Goal: Ask a question

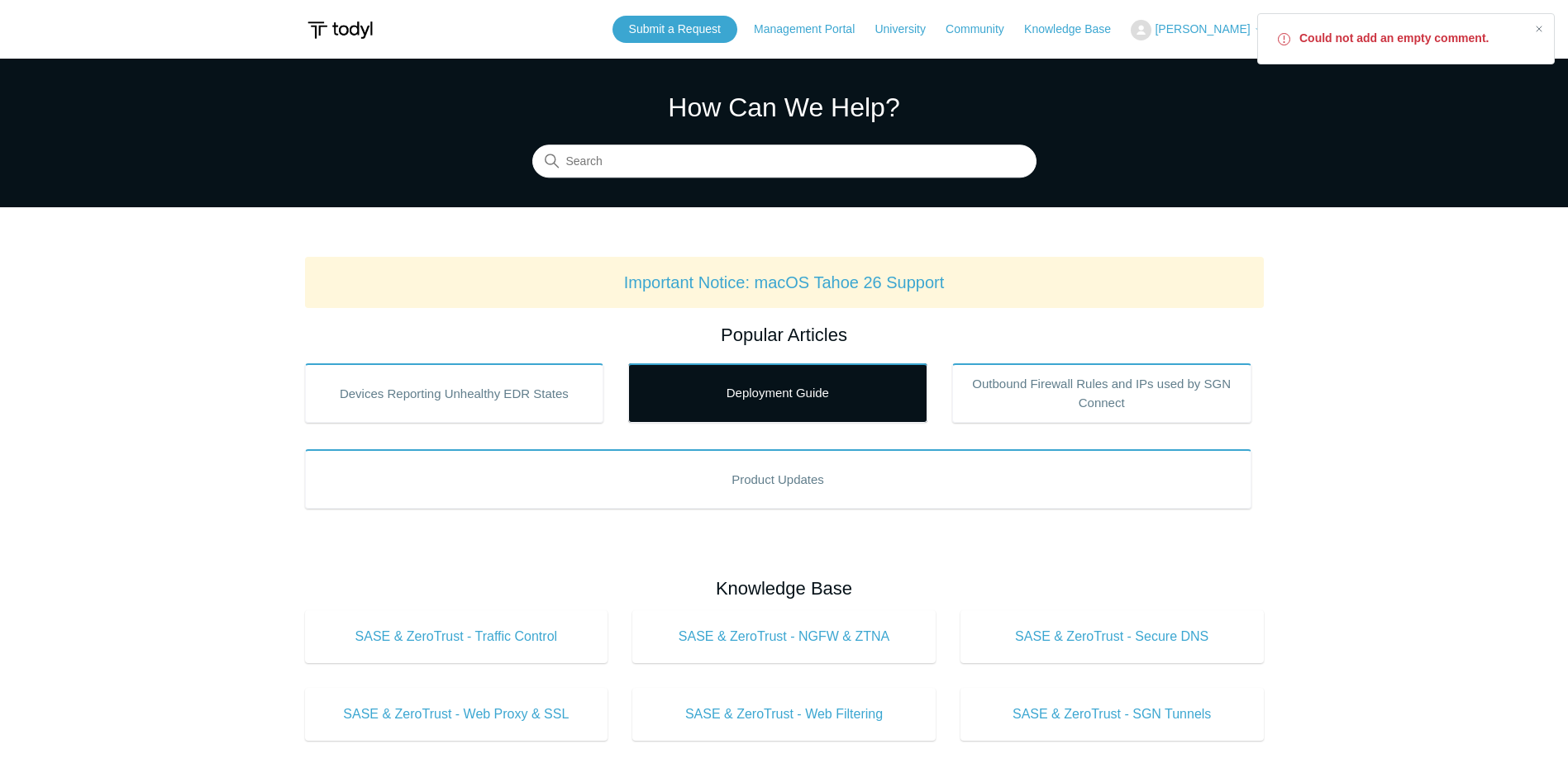
click at [736, 380] on link "Deployment Guide" at bounding box center [778, 393] width 299 height 60
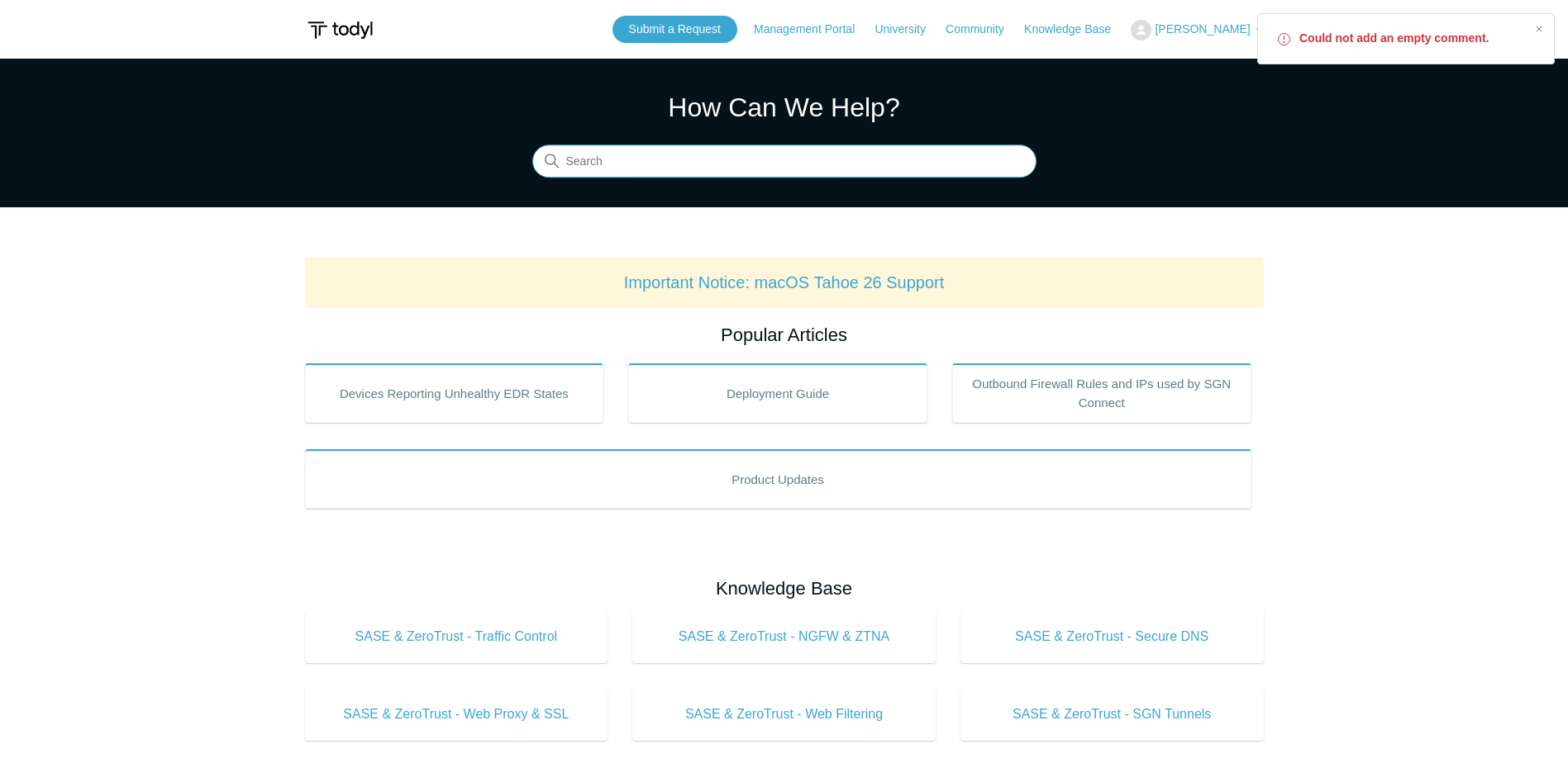
click at [687, 166] on input "Search" at bounding box center [785, 162] width 504 height 33
type input "mac"
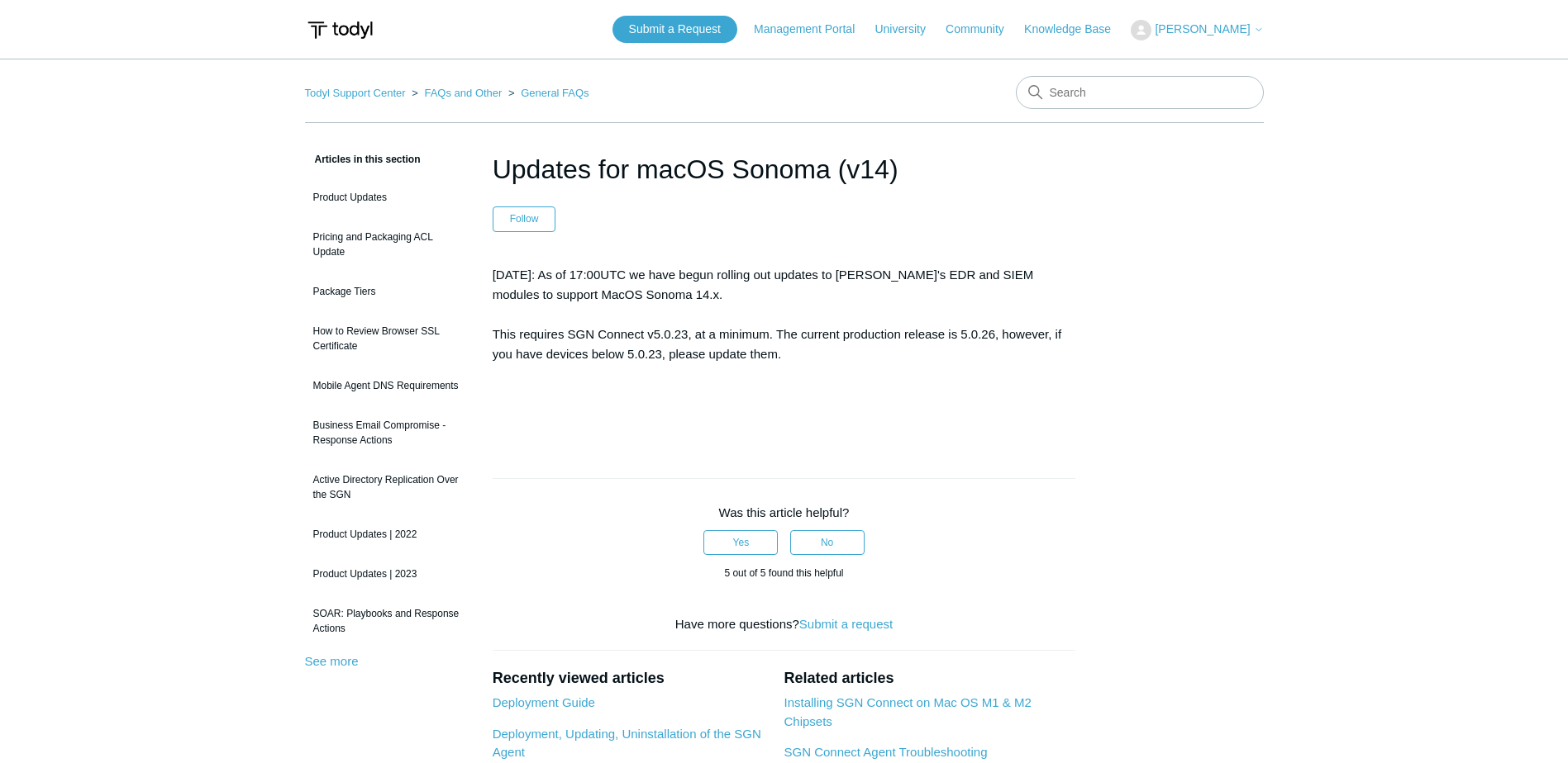
click at [645, 323] on p "Dec 20, 2023: As of 17:00UTC we have begun rolling out updates to Todyl's EDR a…" at bounding box center [784, 314] width 584 height 99
click at [474, 89] on link "FAQs and Other" at bounding box center [462, 93] width 78 height 13
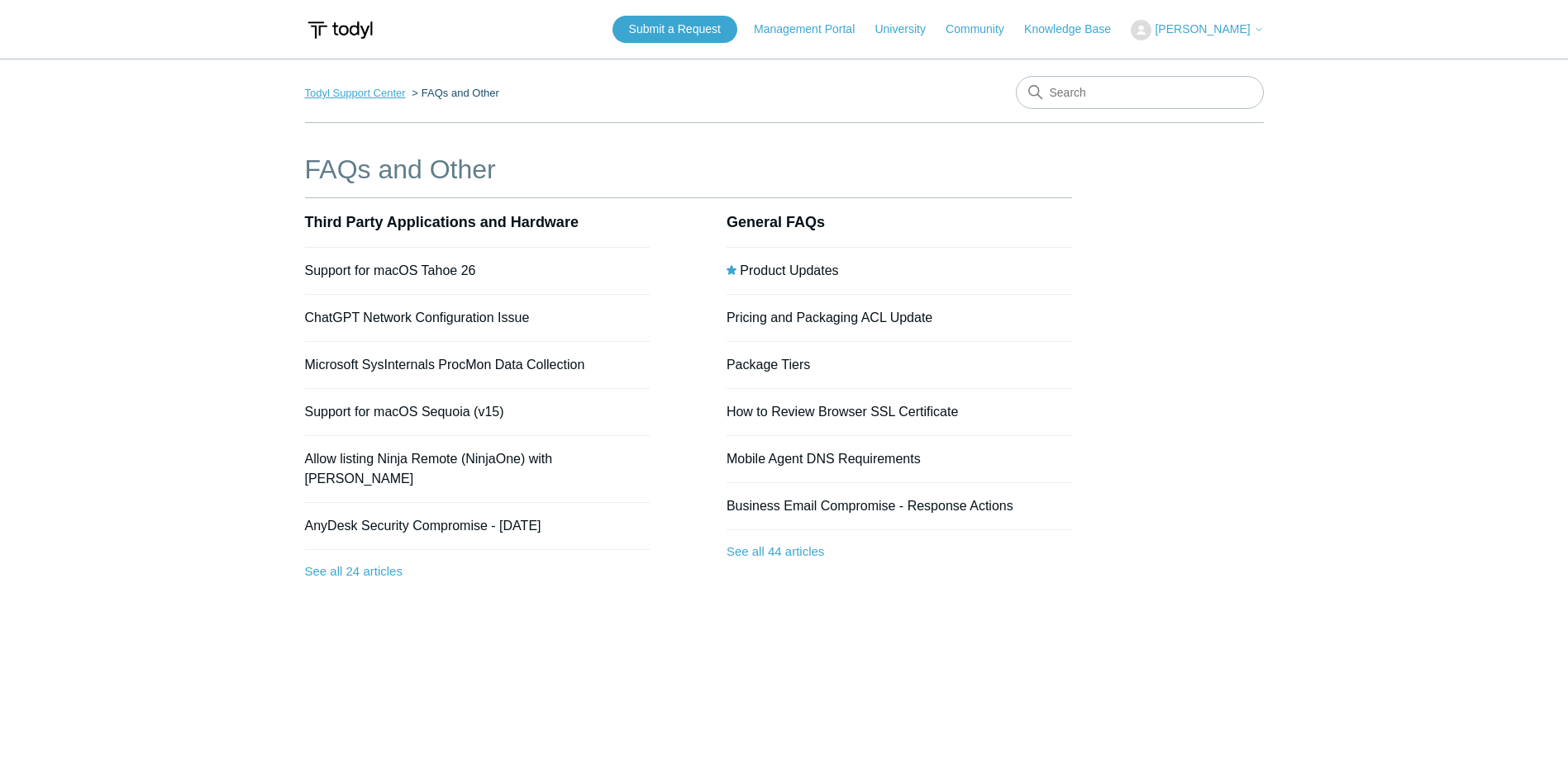
click at [359, 90] on link "Todyl Support Center" at bounding box center [355, 93] width 101 height 13
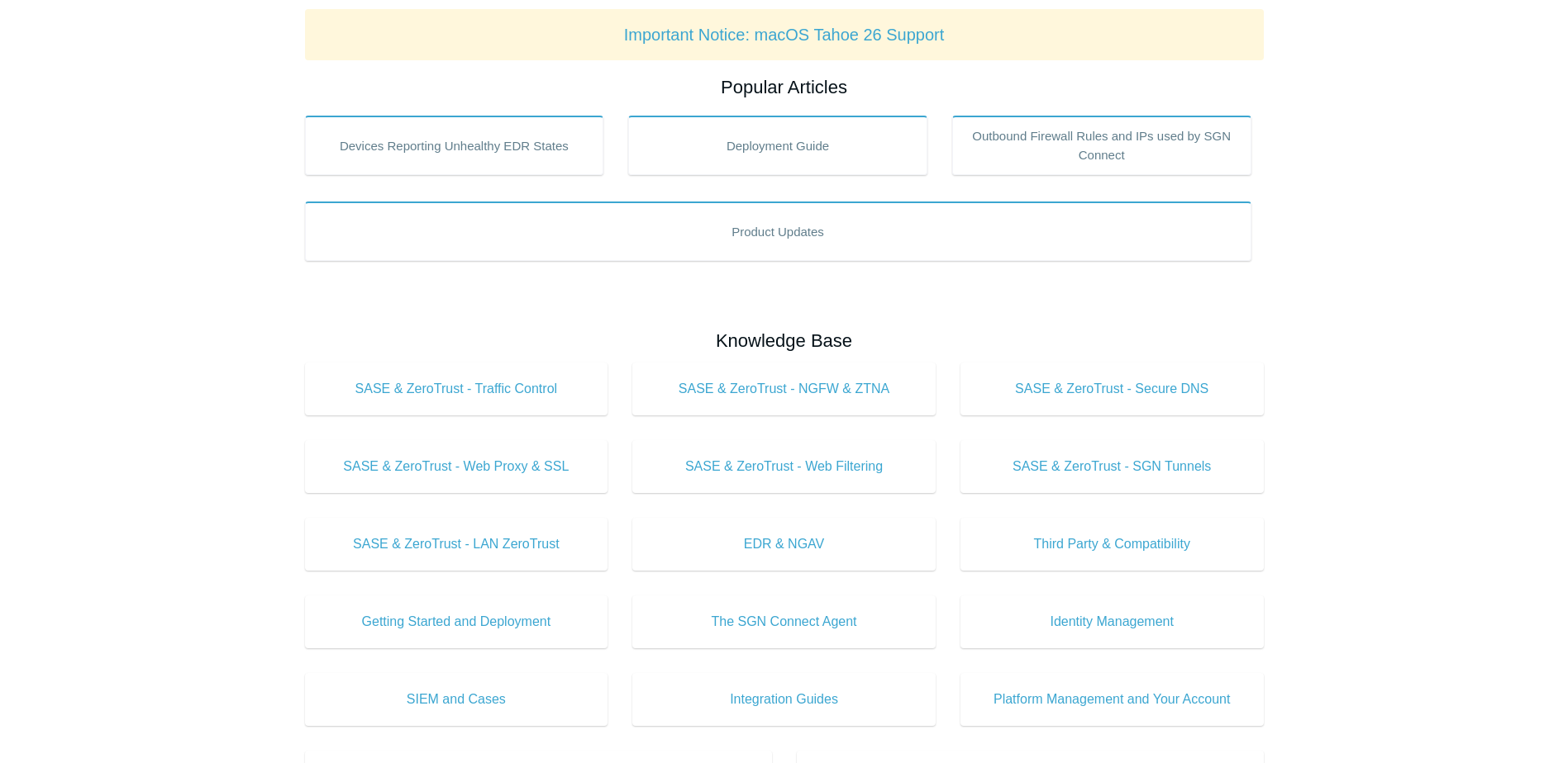
scroll to position [82, 0]
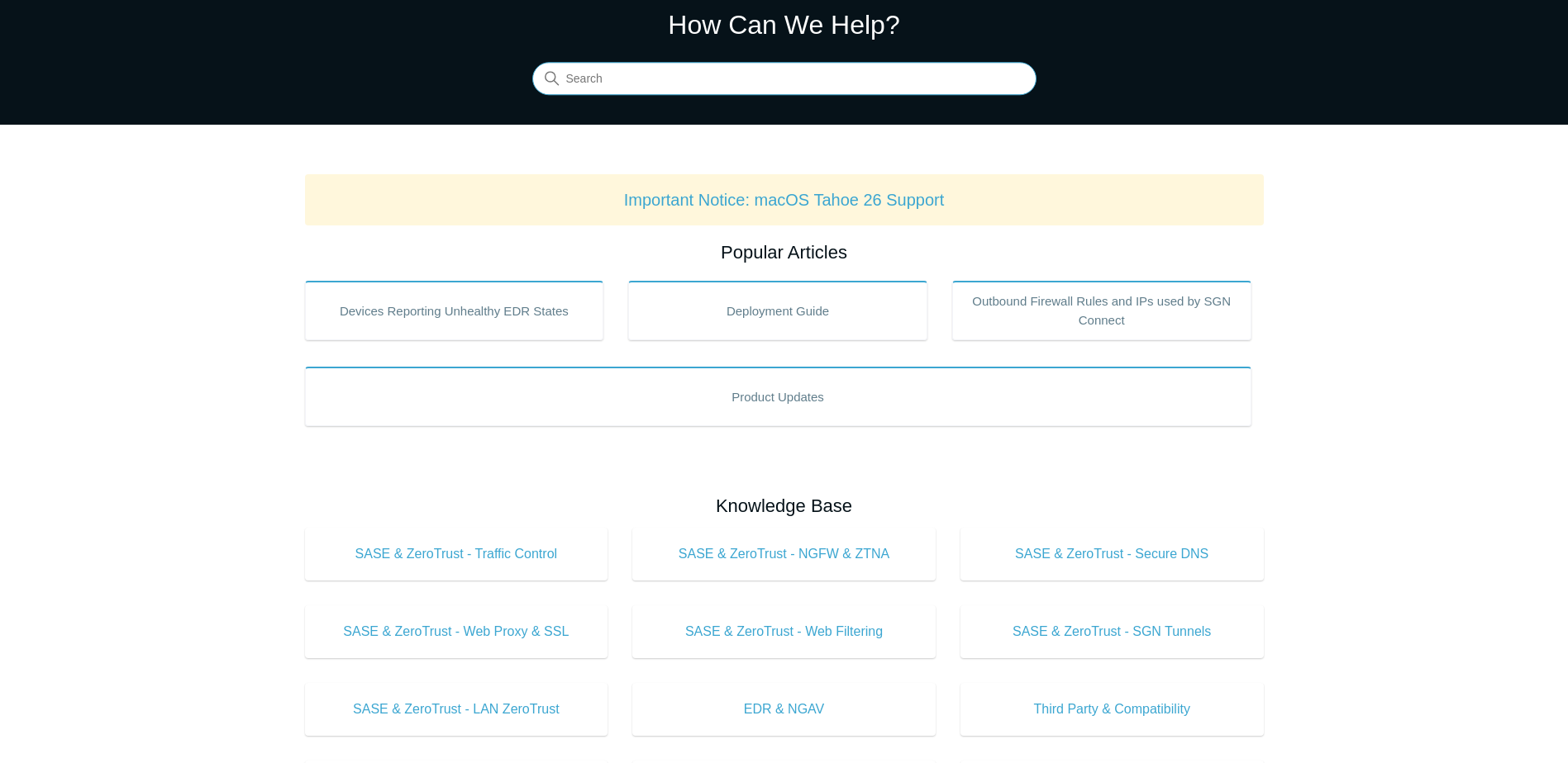
click at [728, 95] on input "Search" at bounding box center [785, 79] width 504 height 33
click at [697, 95] on input "install" at bounding box center [785, 79] width 504 height 33
type input "install mac"
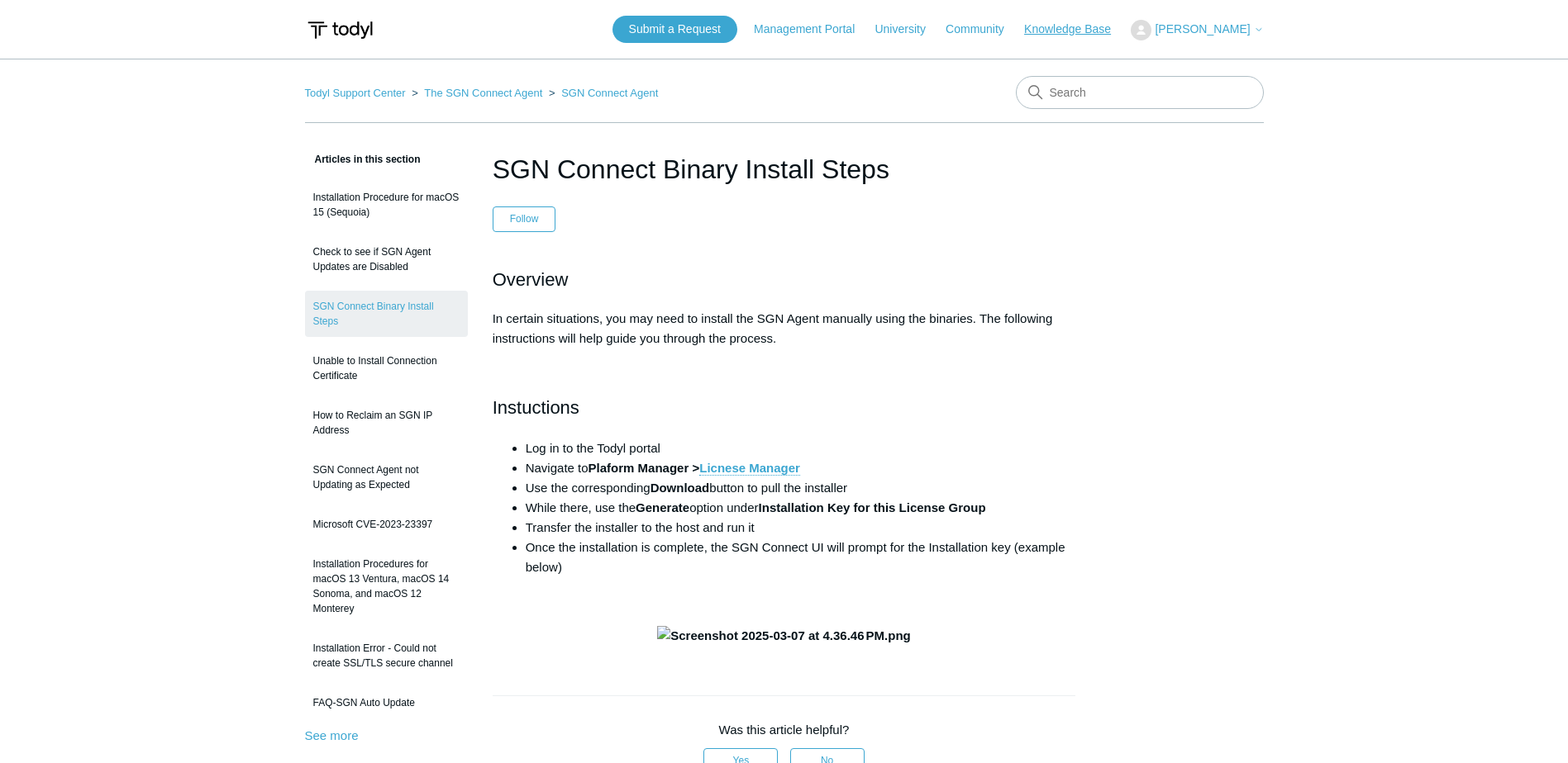
click at [1084, 32] on link "Knowledge Base" at bounding box center [1076, 29] width 104 height 17
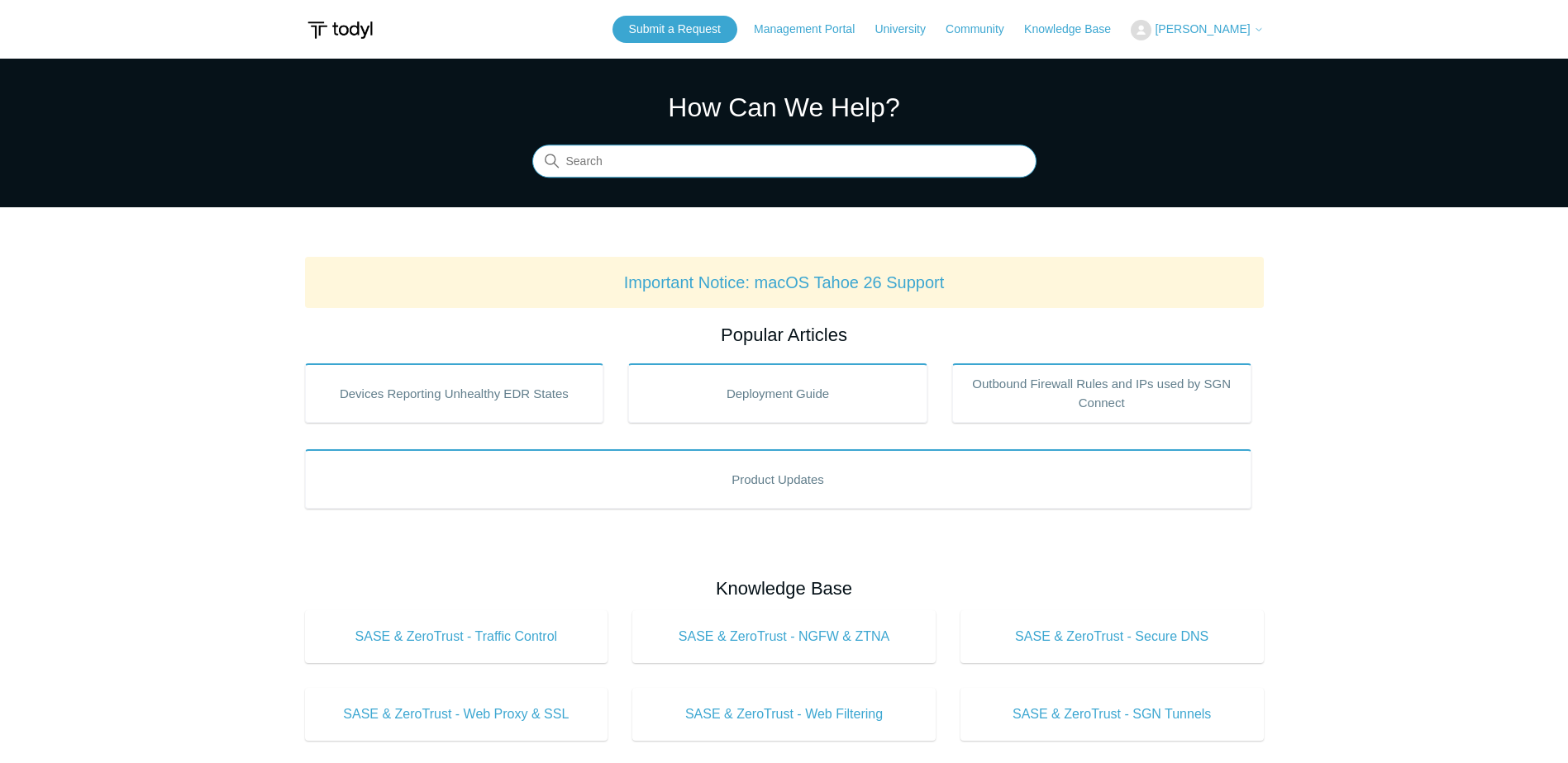
click at [722, 164] on input "Search" at bounding box center [785, 162] width 504 height 33
click at [712, 171] on input "mac install" at bounding box center [785, 162] width 504 height 33
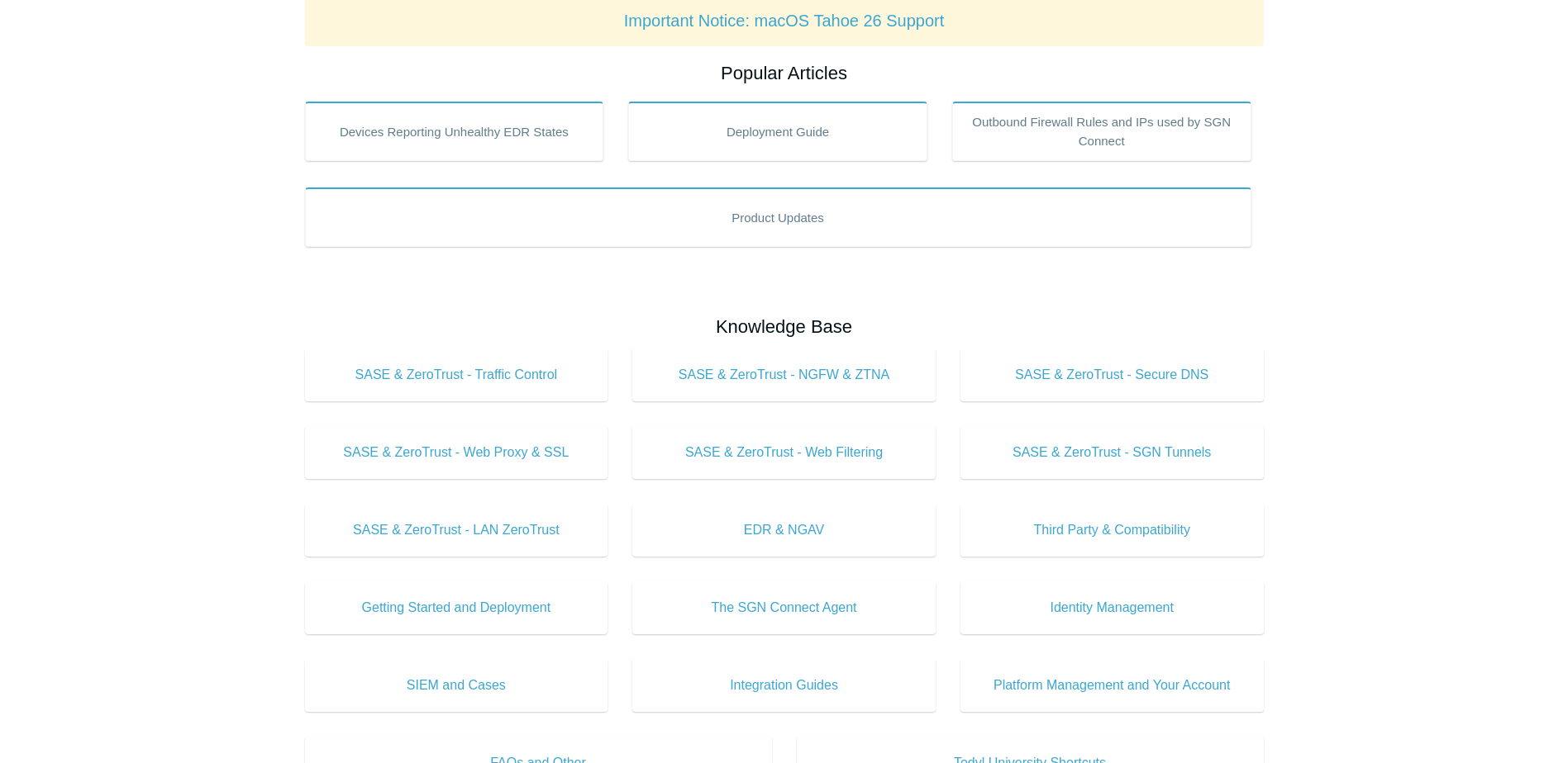
scroll to position [96, 0]
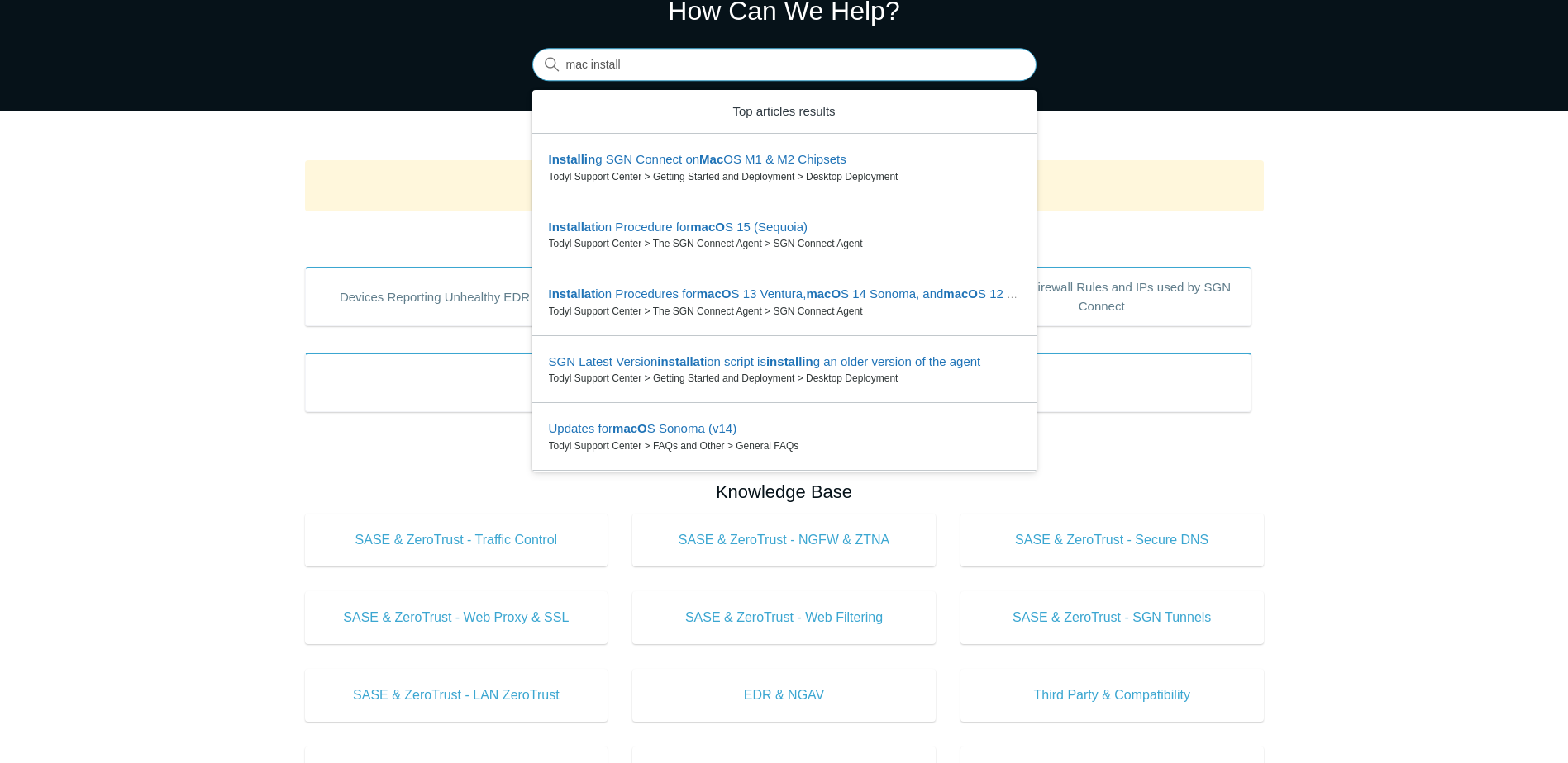
type input "mac install"
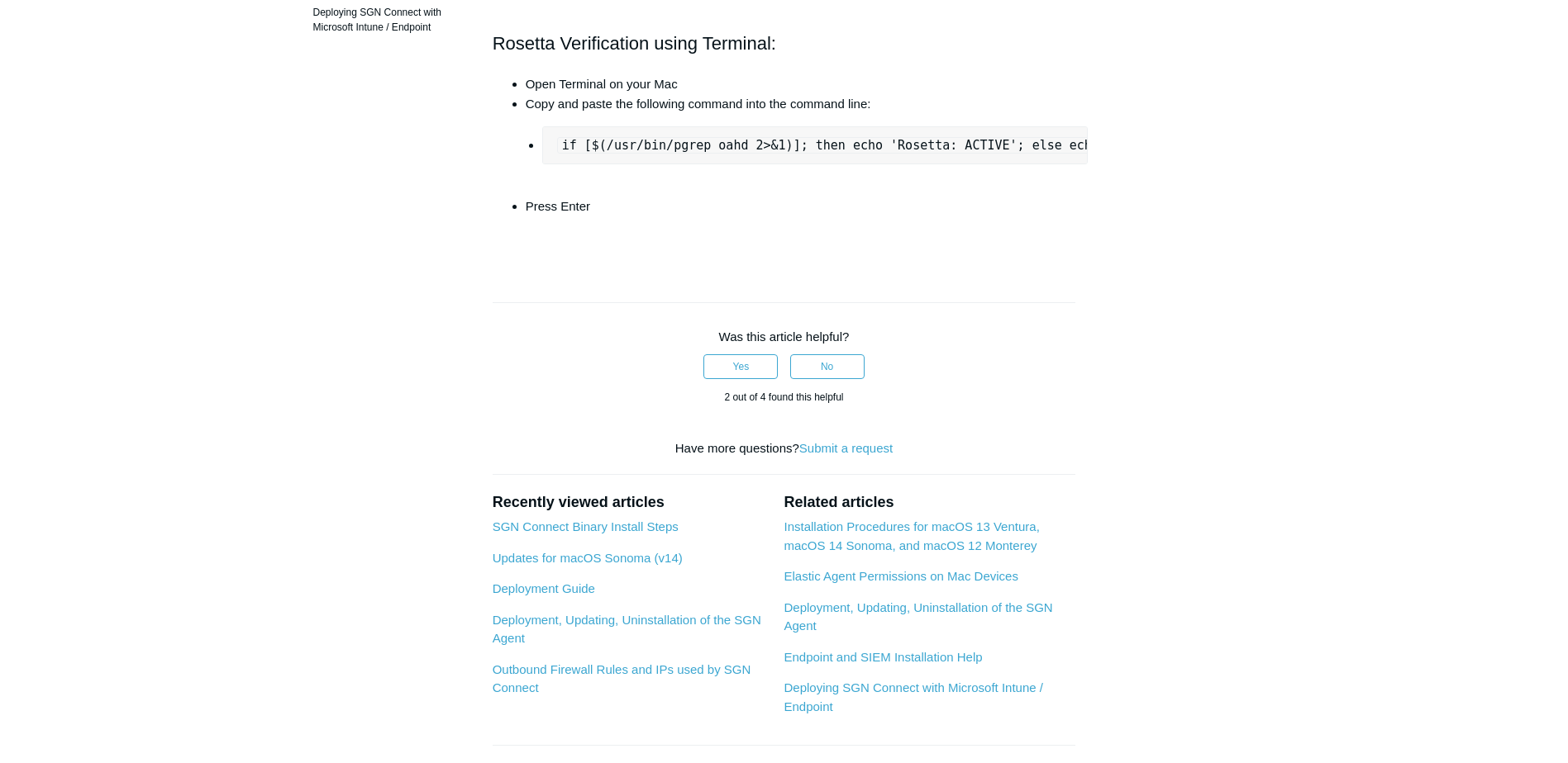
scroll to position [826, 0]
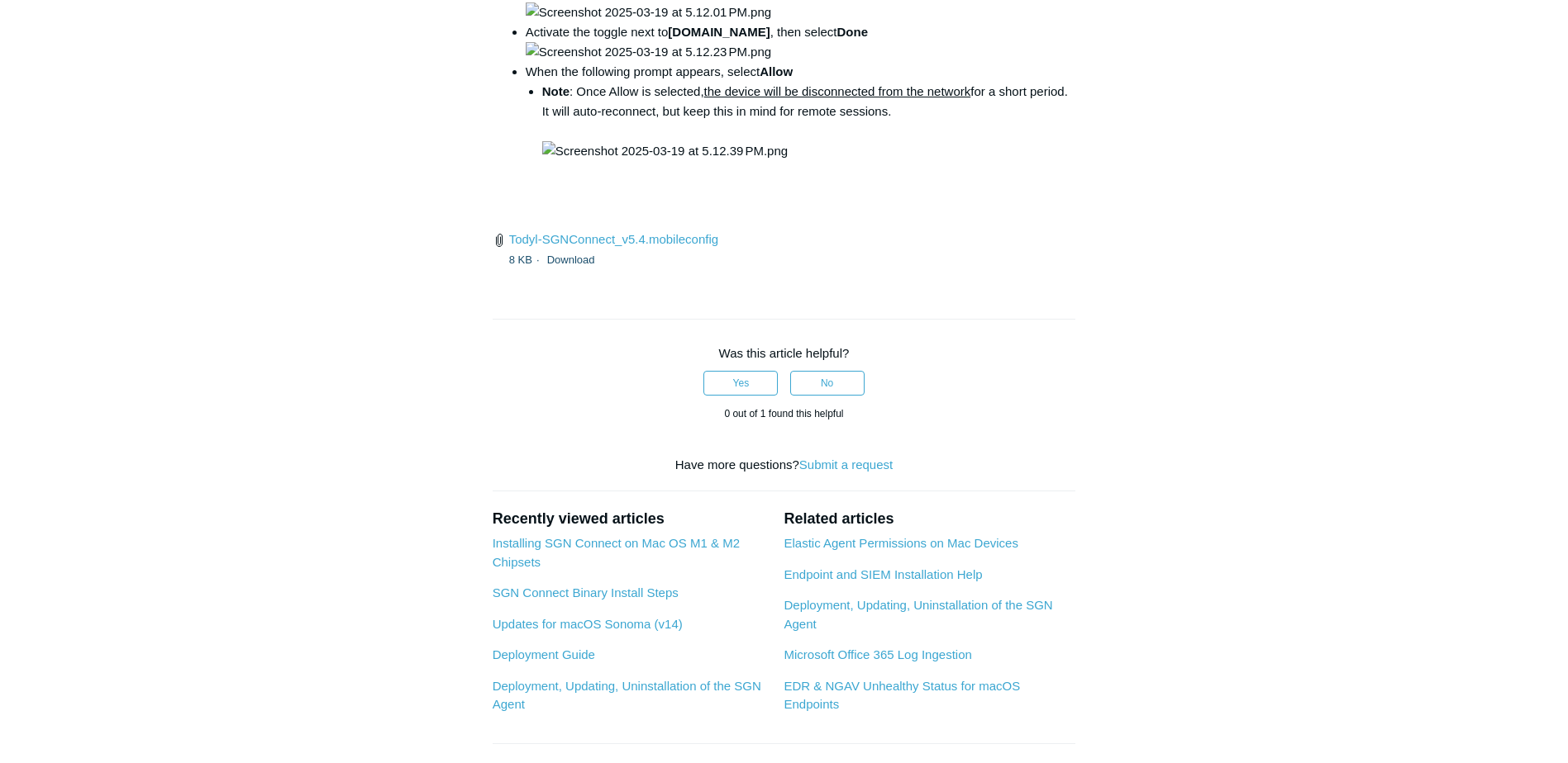
scroll to position [2562, 0]
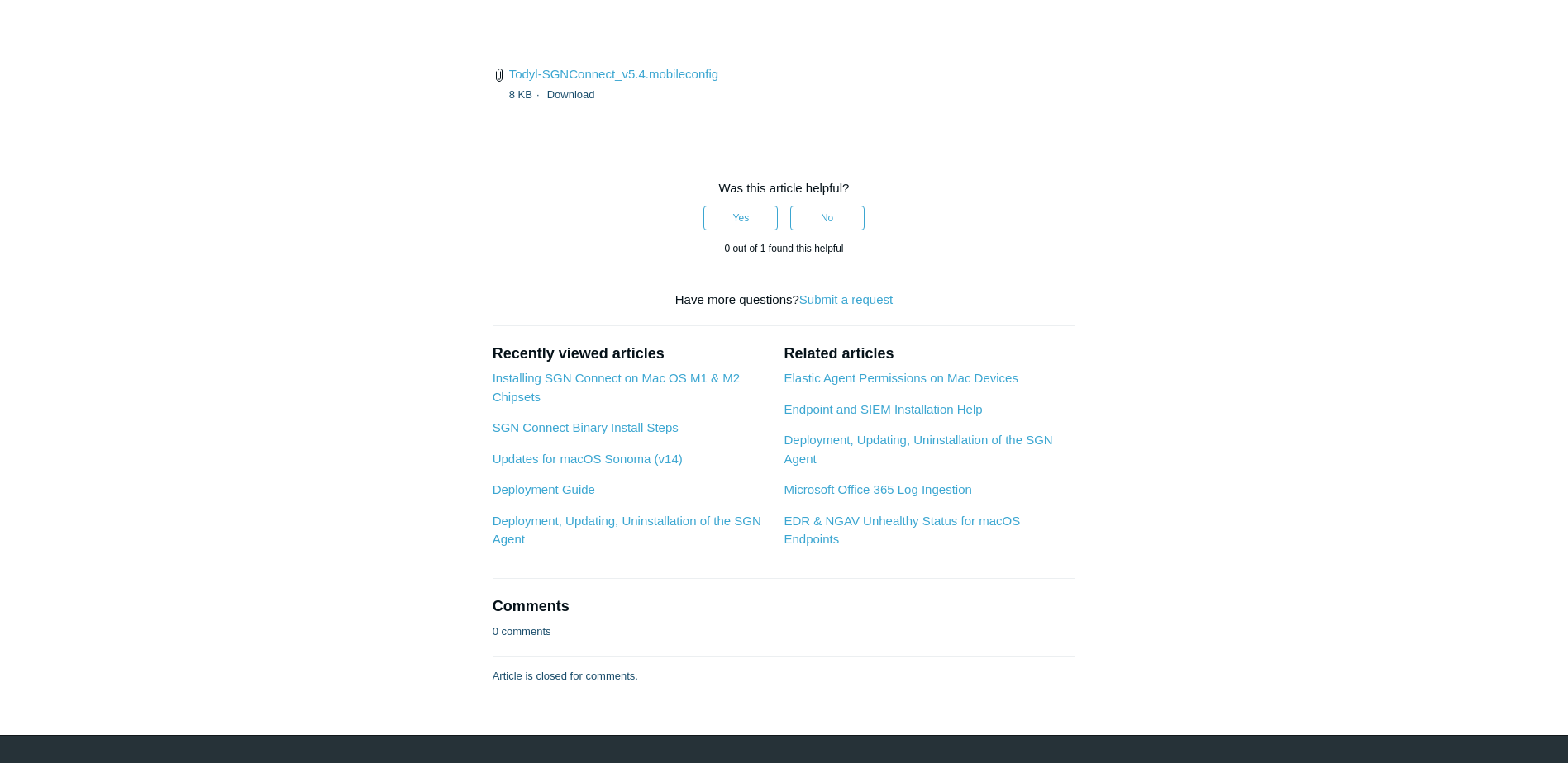
drag, startPoint x: 711, startPoint y: 321, endPoint x: 357, endPoint y: 333, distance: 354.2
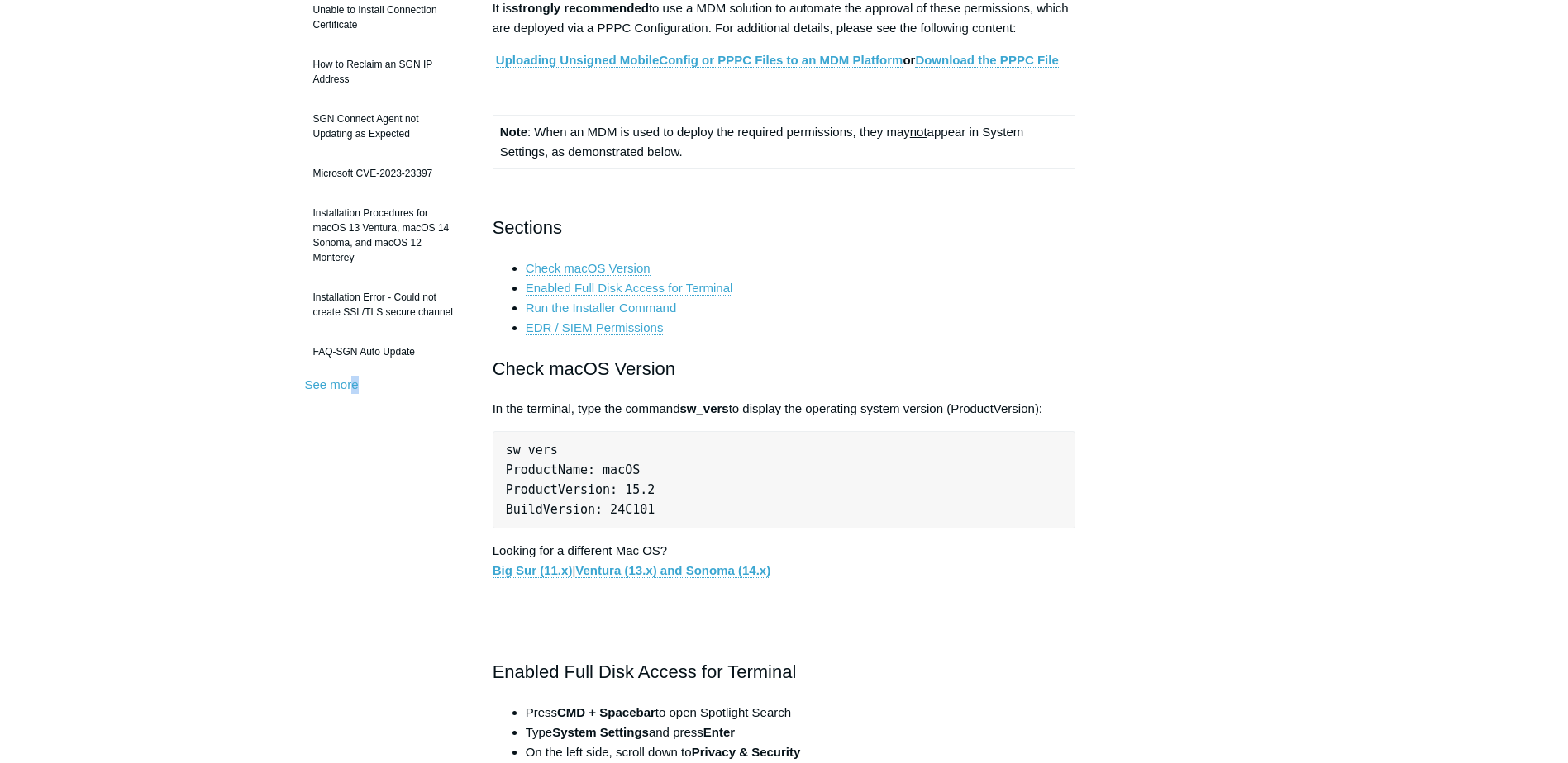
scroll to position [0, 0]
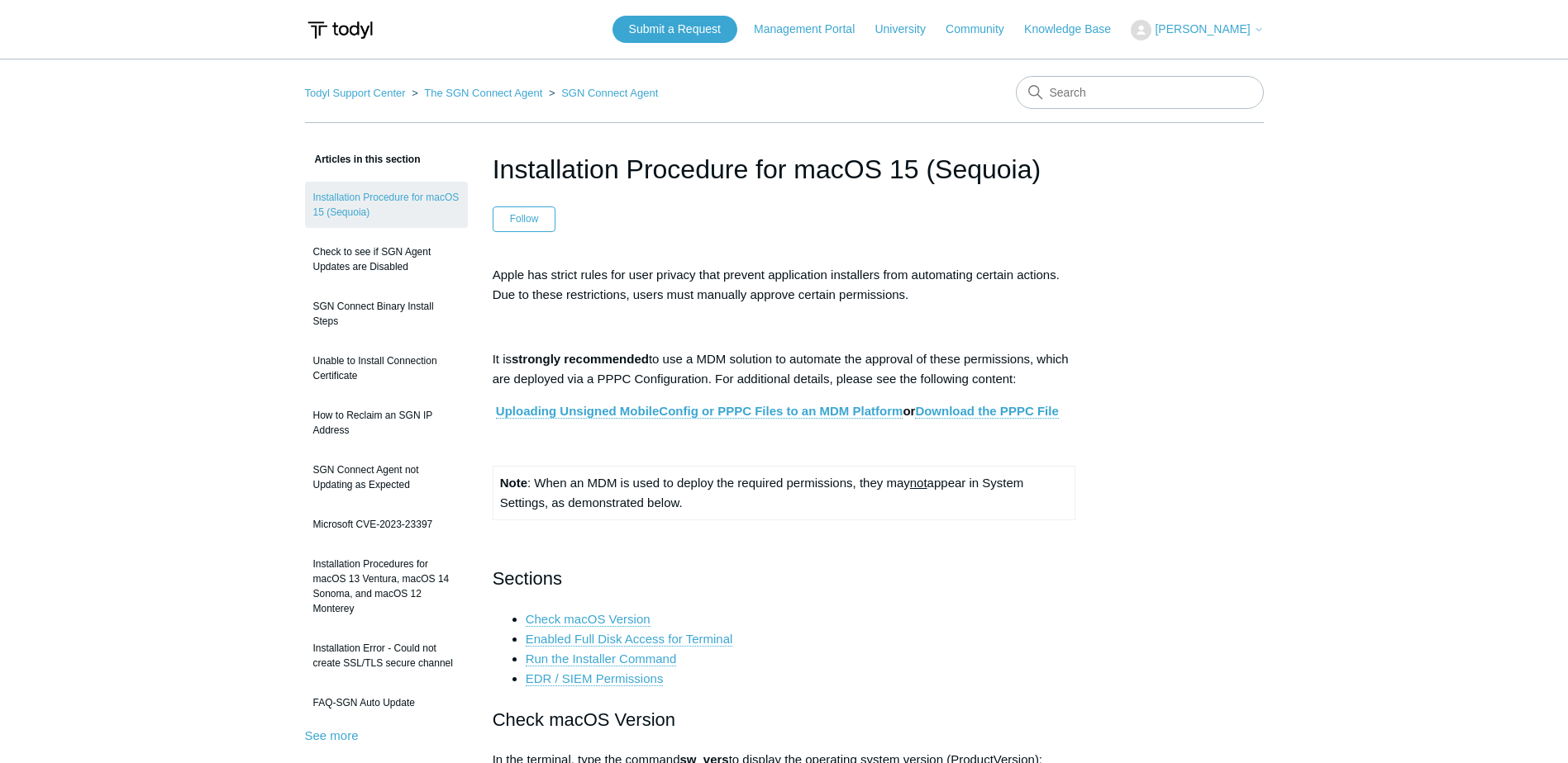
drag, startPoint x: 1203, startPoint y: 210, endPoint x: 1212, endPoint y: 203, distance: 11.4
click at [1193, 29] on span "[PERSON_NAME]" at bounding box center [1202, 29] width 95 height 13
click at [1210, 63] on link "My Support Requests" at bounding box center [1212, 64] width 161 height 29
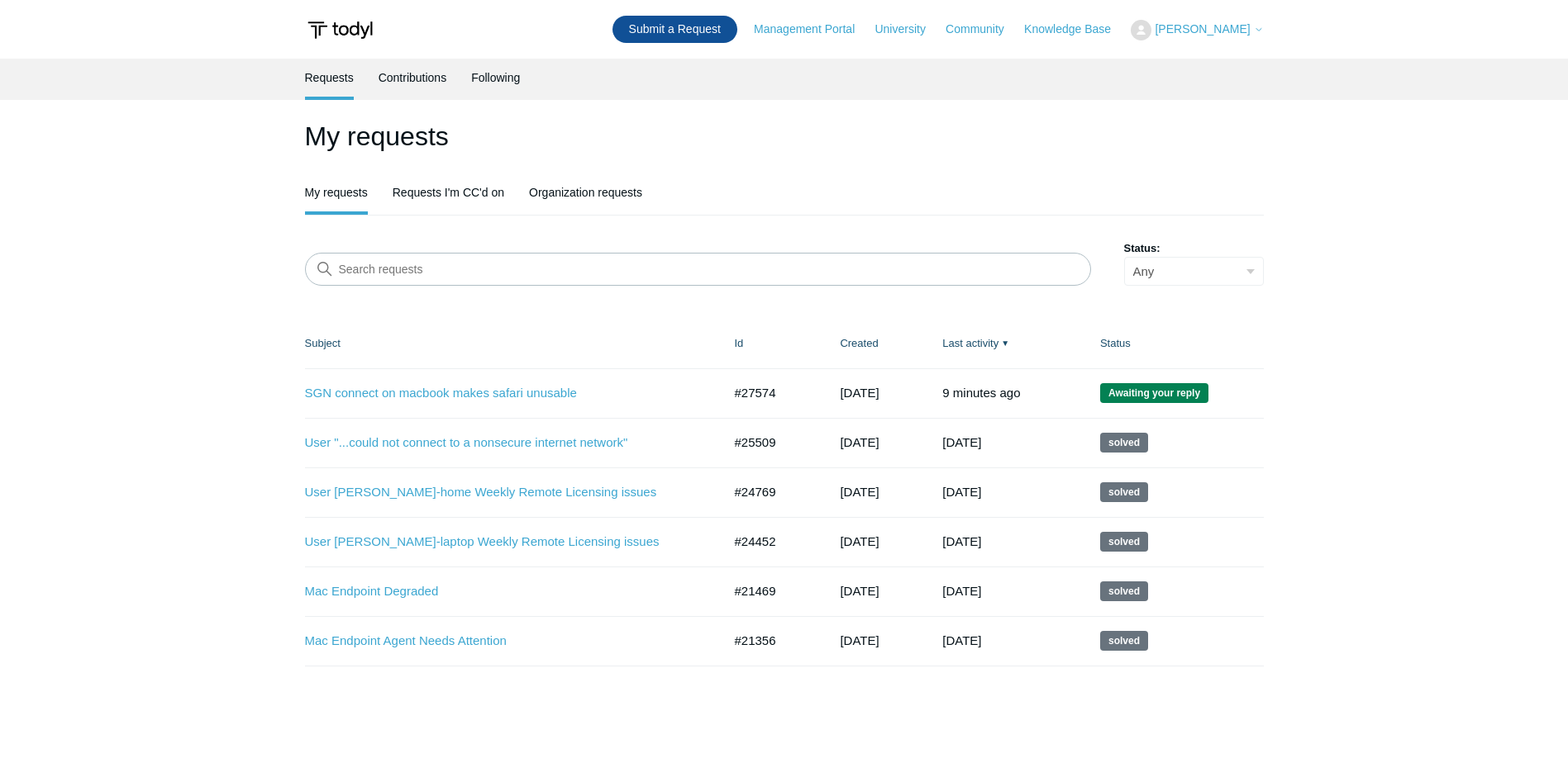
click at [676, 33] on link "Submit a Request" at bounding box center [675, 29] width 125 height 28
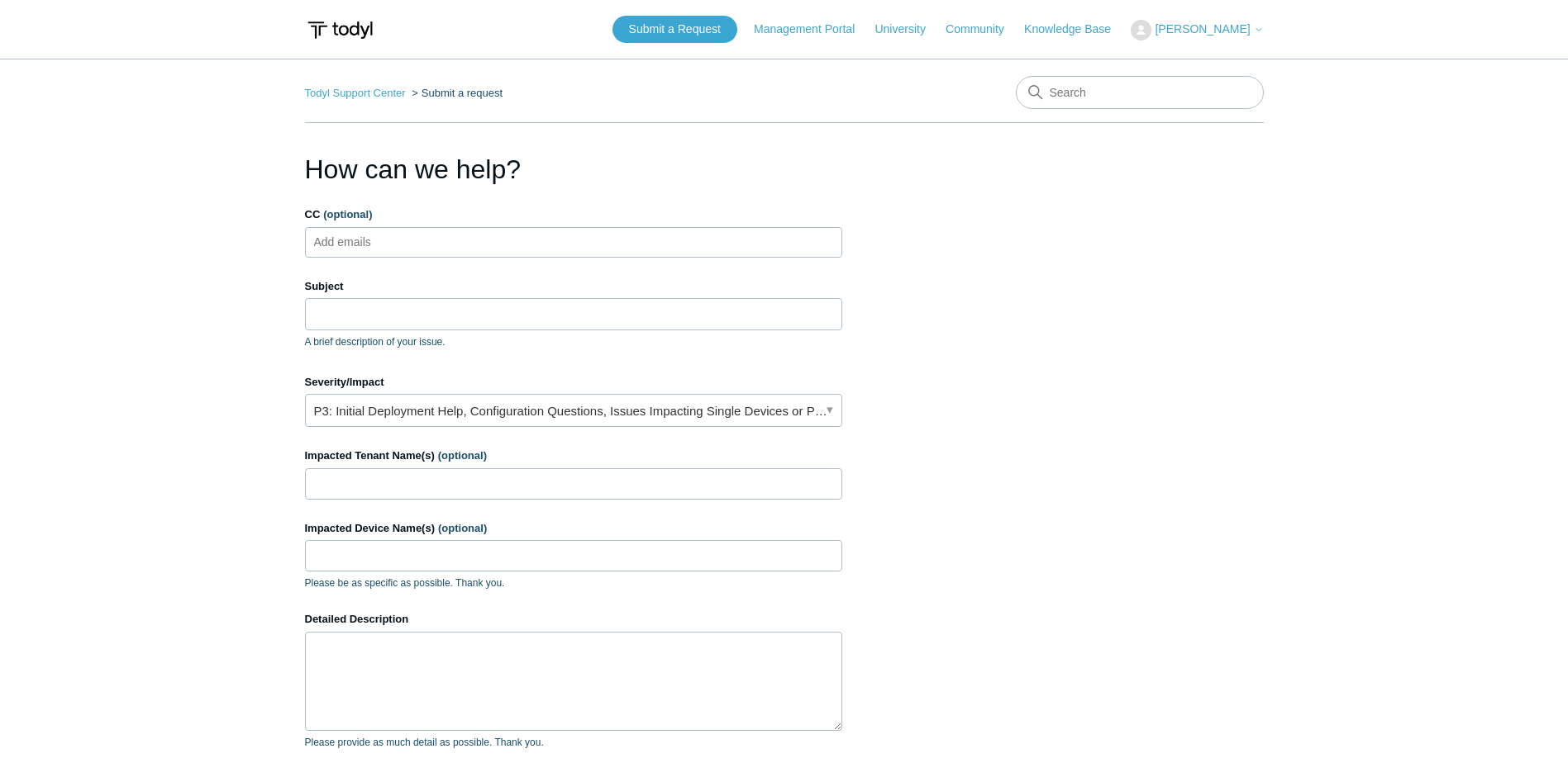
scroll to position [82, 0]
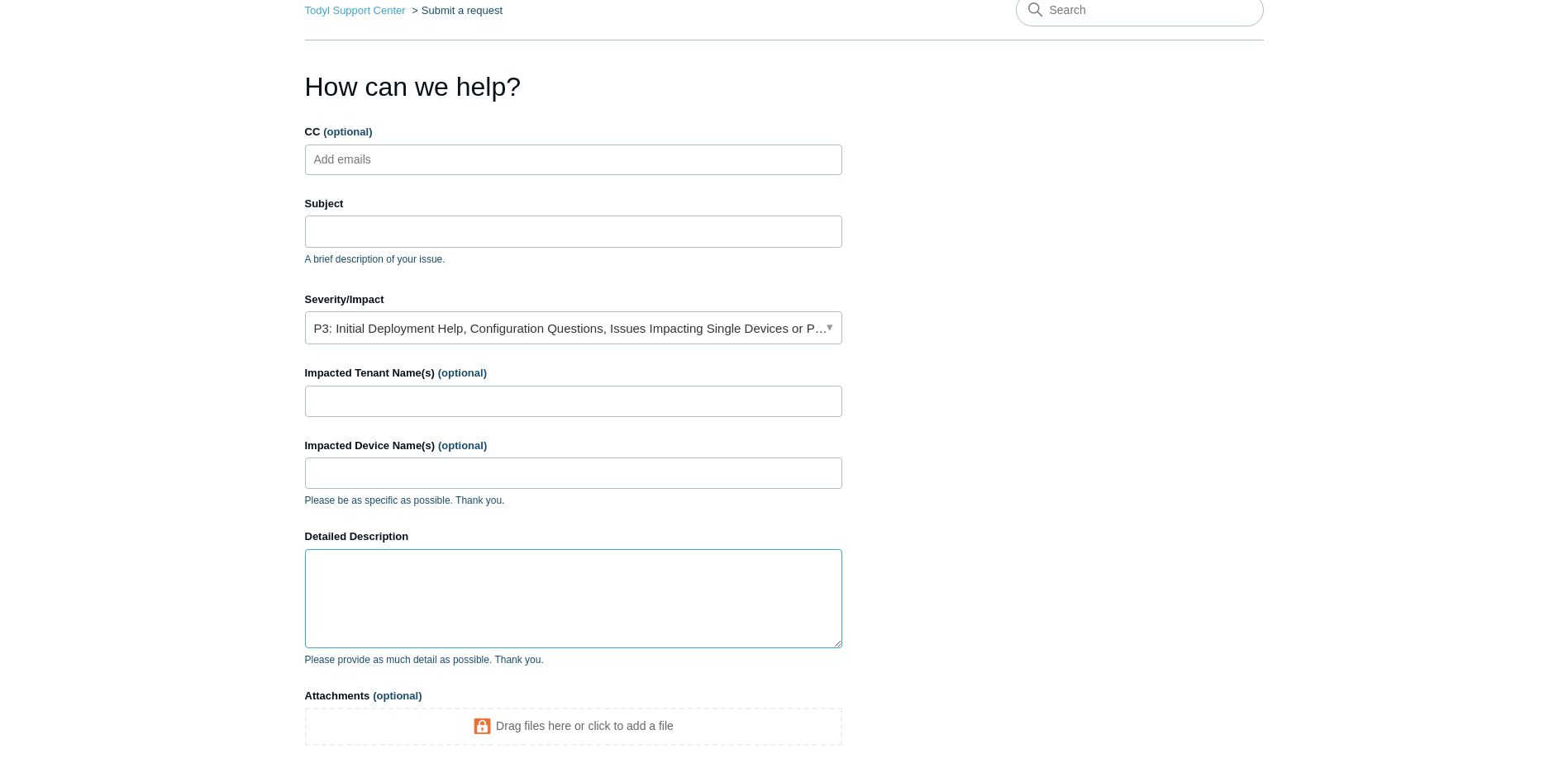
click at [416, 599] on textarea "Detailed Description" at bounding box center [573, 599] width 537 height 99
paste textarea "[URL][DOMAIN_NAME]"
type textarea "[URL][DOMAIN_NAME]"
click at [346, 235] on input "Subject" at bounding box center [573, 231] width 537 height 31
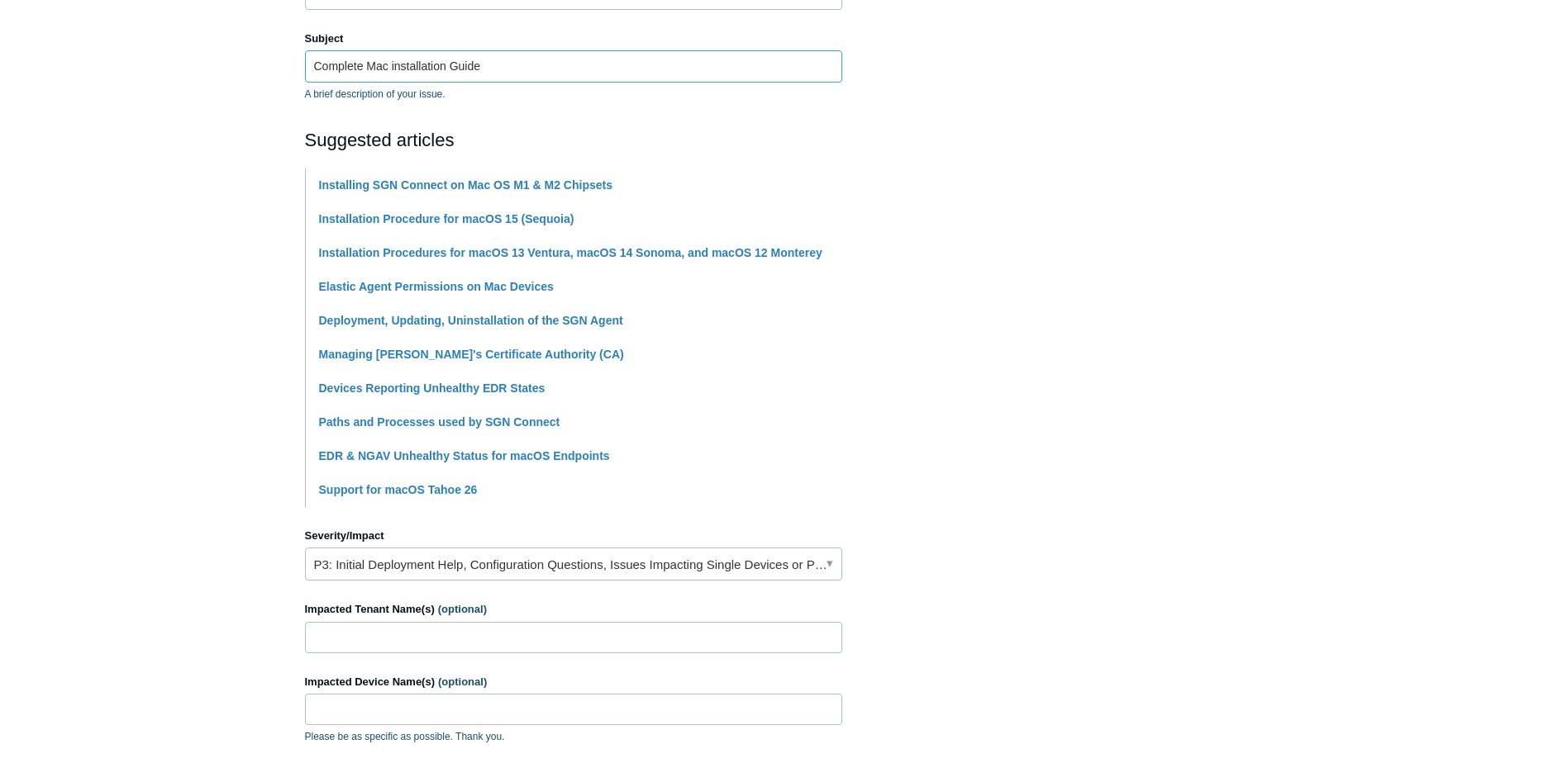
scroll to position [331, 0]
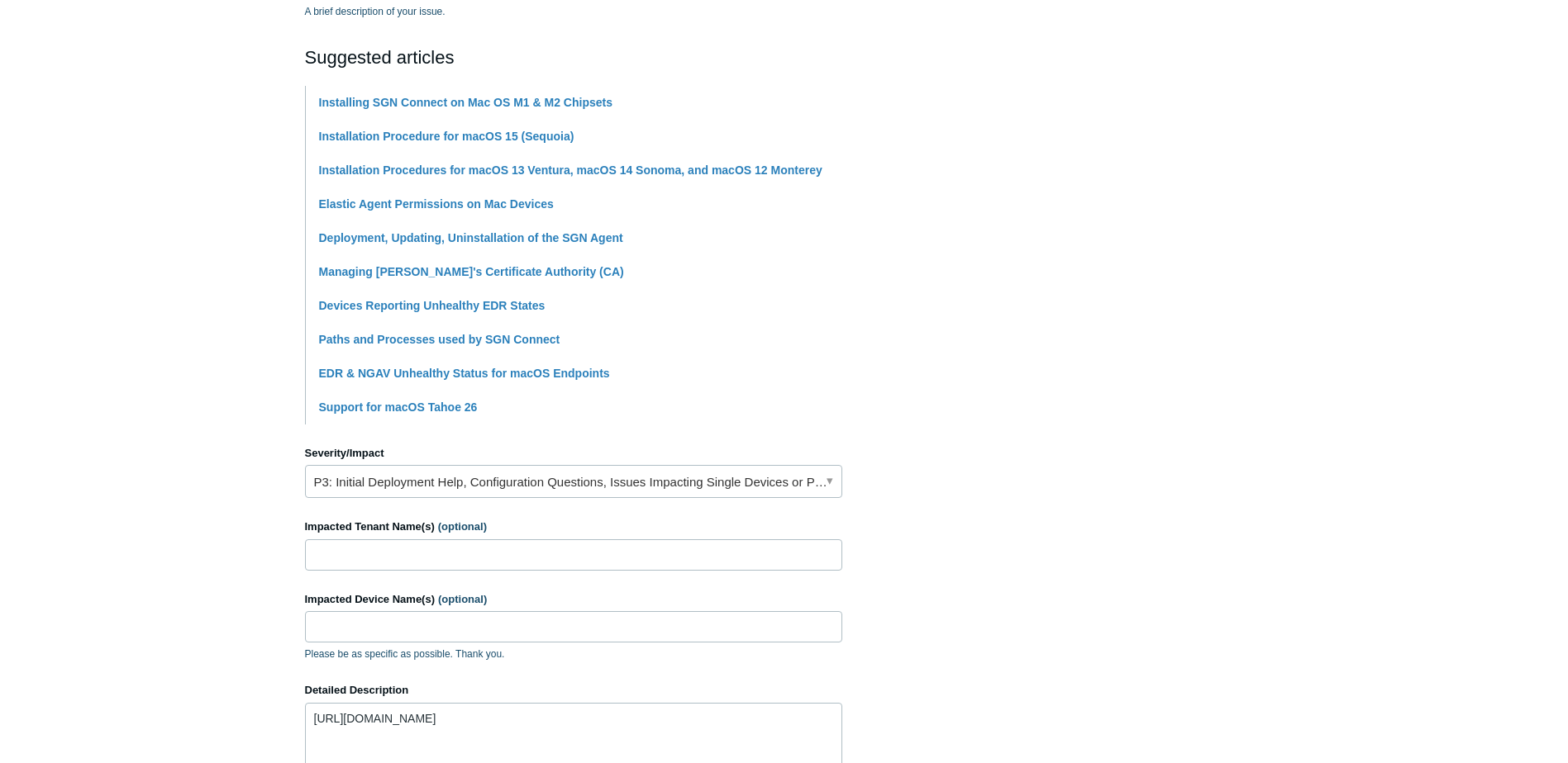
type input "Complete Mac installation Guide"
click at [428, 482] on link "P3: Initial Deployment Help, Configuration Questions, Issues Impacting Single D…" at bounding box center [573, 482] width 537 height 33
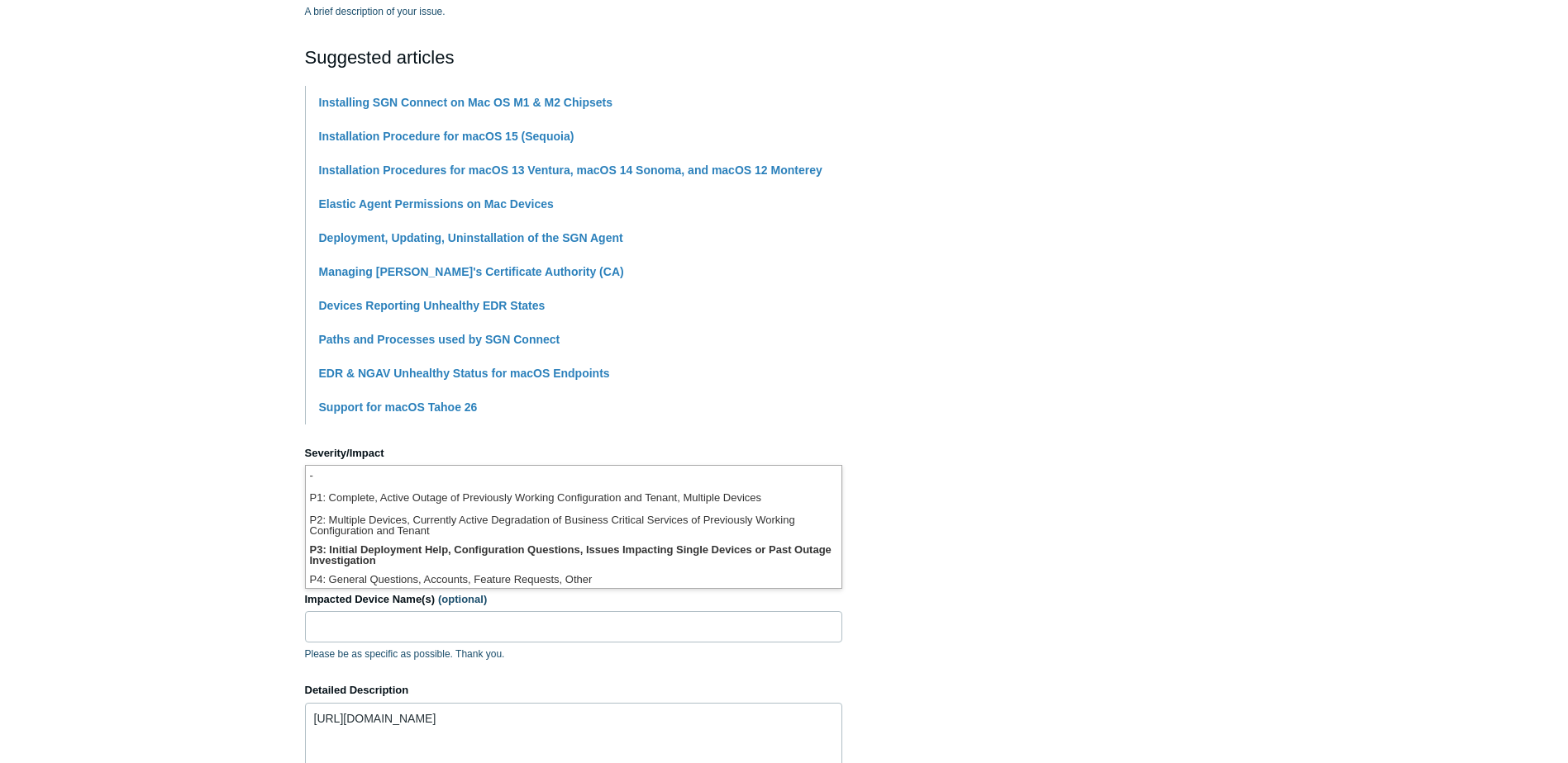
click at [178, 482] on main "Todyl Support Center Submit a request How can we help? CC (optional) Add emails…" at bounding box center [784, 345] width 1568 height 1234
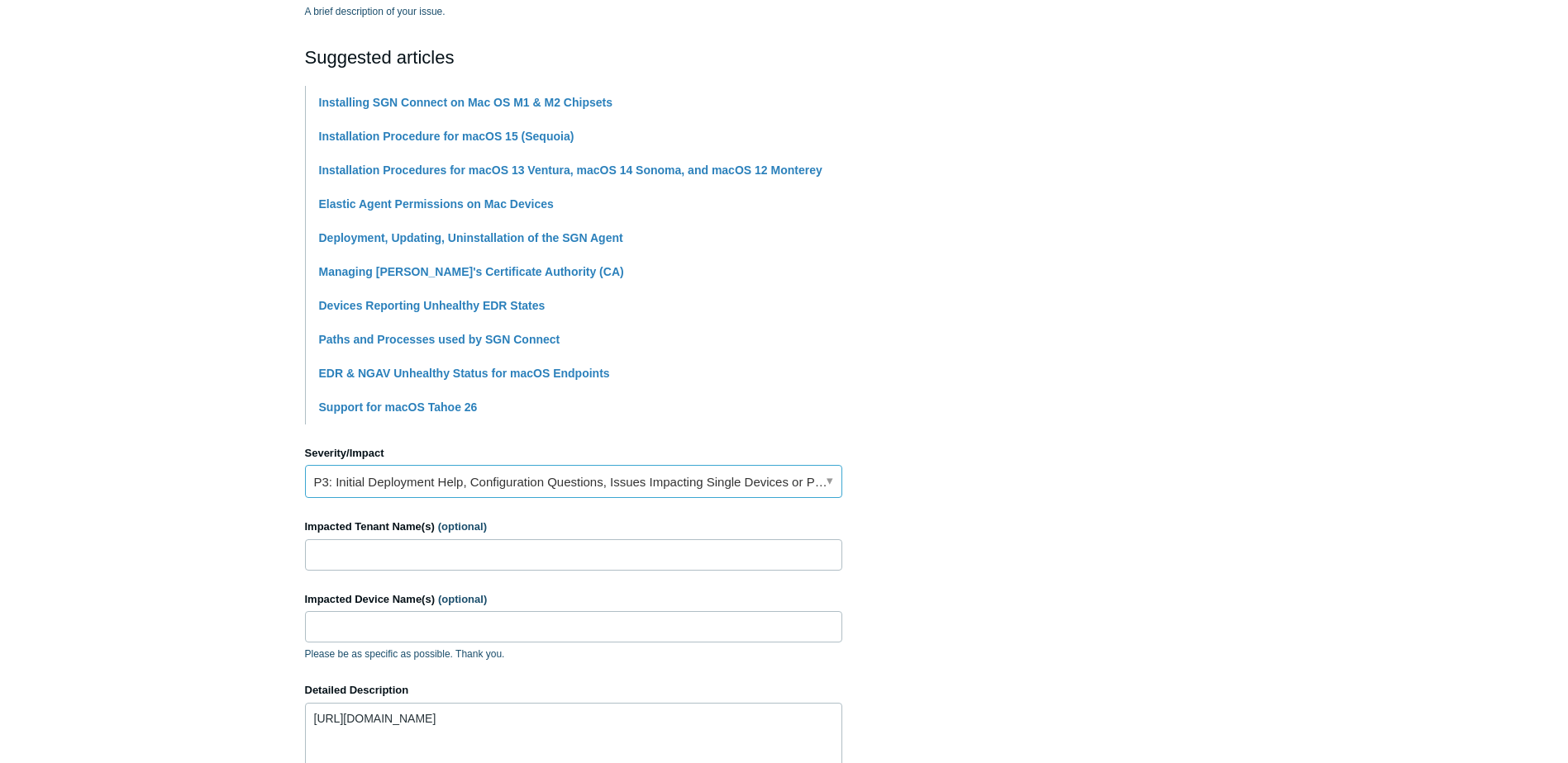
click at [335, 486] on link "P3: Initial Deployment Help, Configuration Questions, Issues Impacting Single D…" at bounding box center [573, 482] width 537 height 33
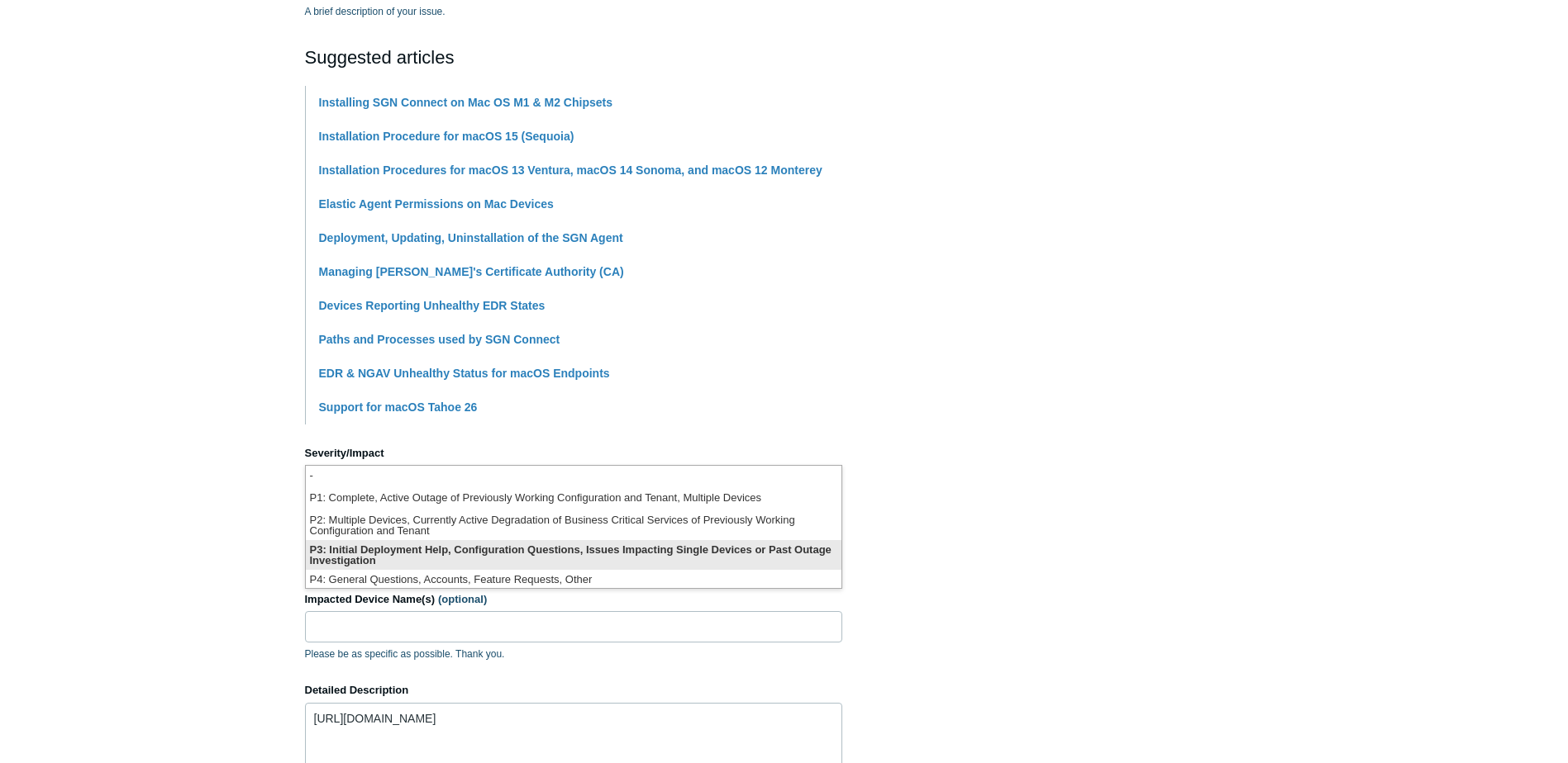
click at [346, 569] on li "P3: Initial Deployment Help, Configuration Questions, Issues Impacting Single D…" at bounding box center [573, 555] width 535 height 29
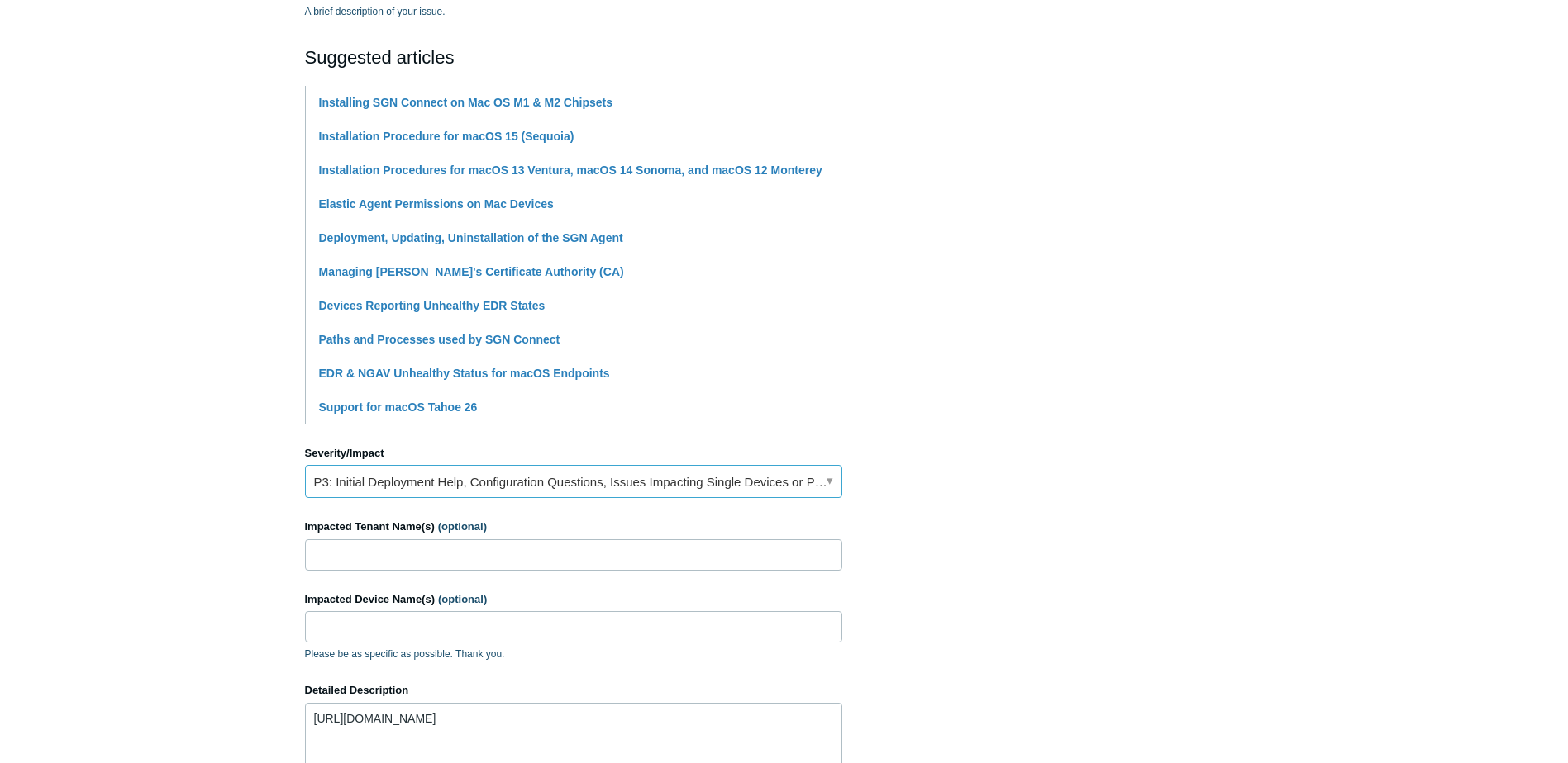
click at [348, 474] on link "P3: Initial Deployment Help, Configuration Questions, Issues Impacting Single D…" at bounding box center [573, 482] width 537 height 33
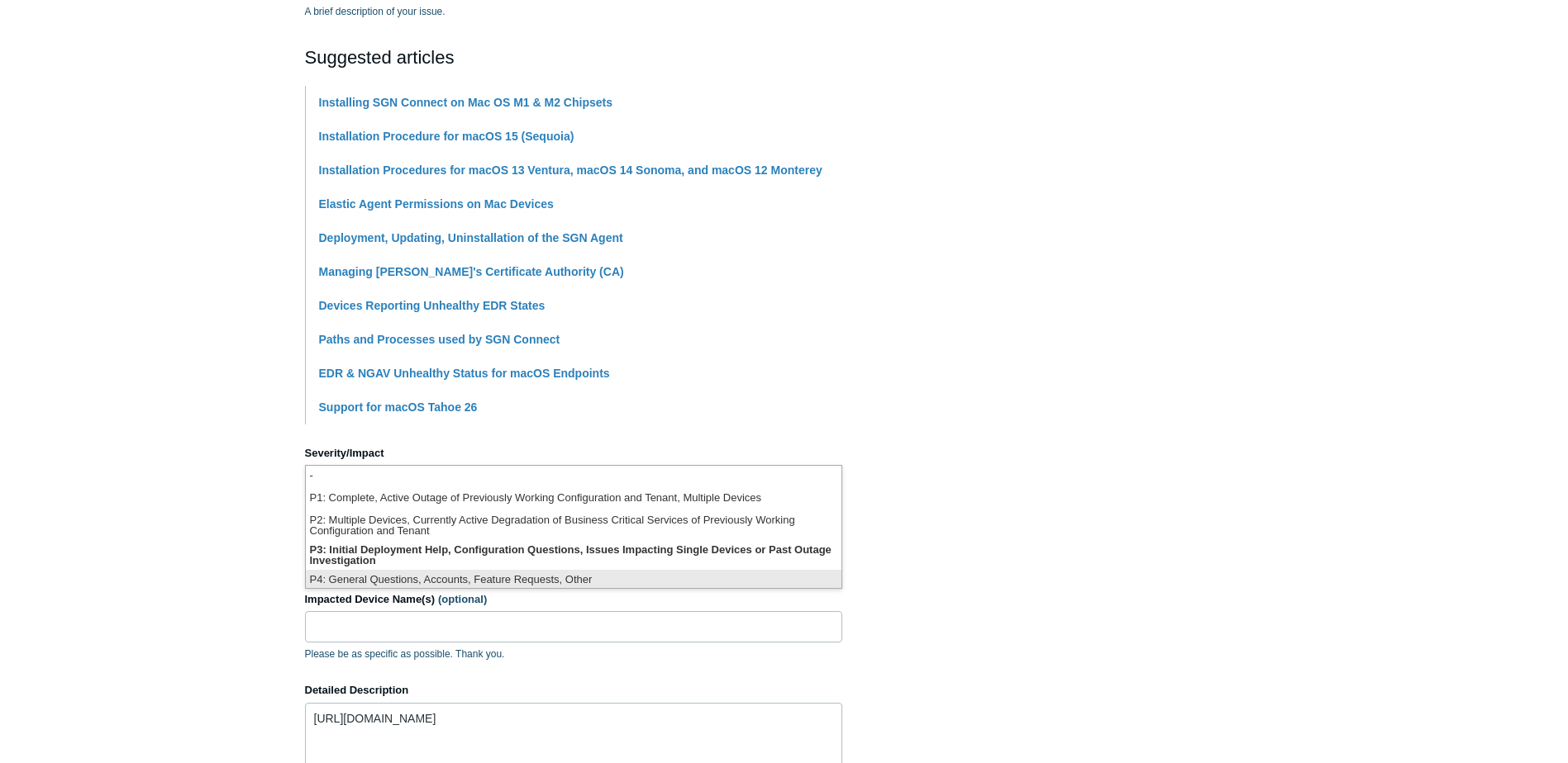
scroll to position [4, 0]
click at [349, 585] on li "P4: General Questions, Accounts, Feature Requests, Other" at bounding box center [573, 576] width 535 height 22
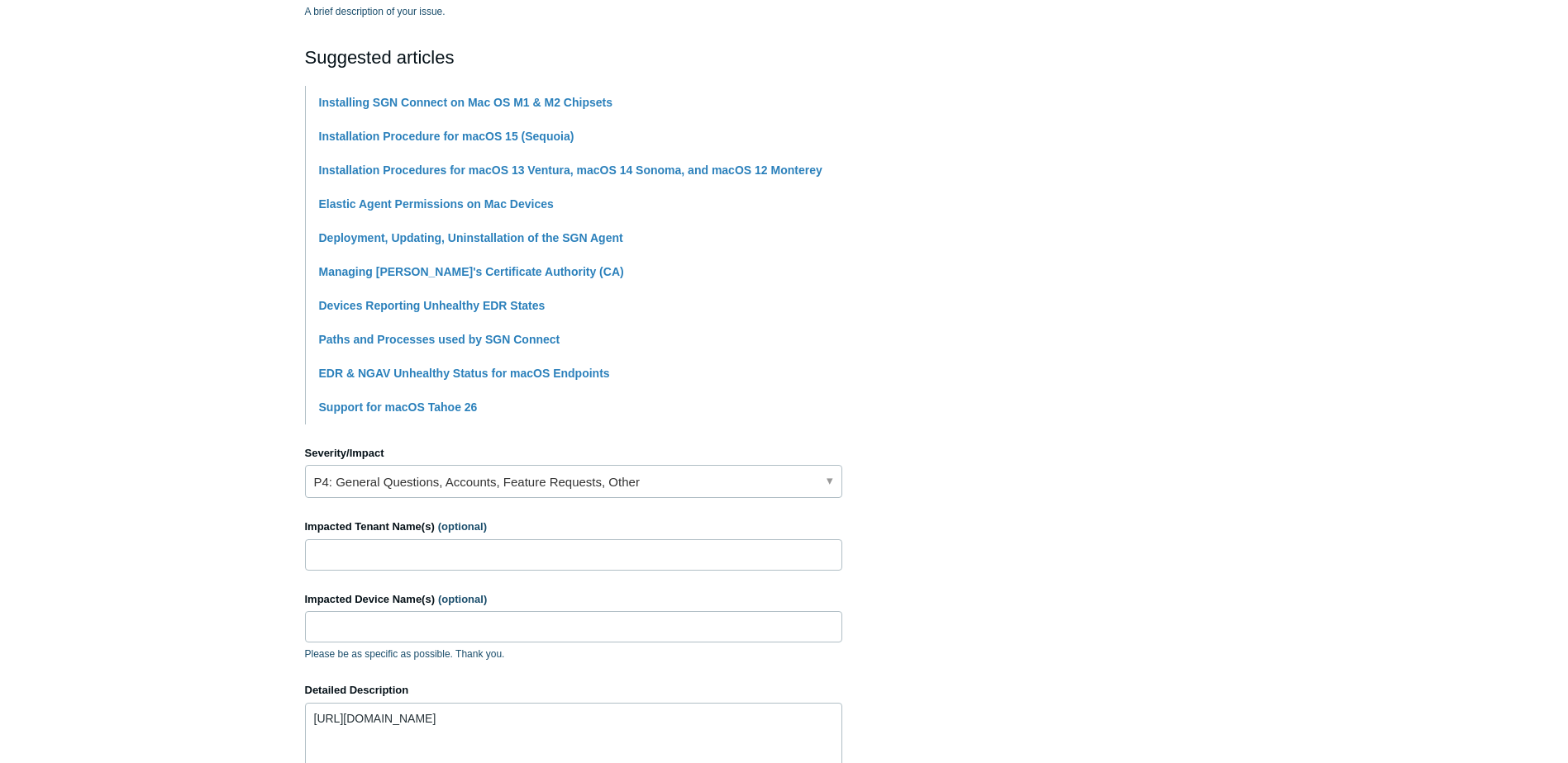
drag, startPoint x: 198, startPoint y: 535, endPoint x: 291, endPoint y: 549, distance: 94.0
click at [226, 538] on main "Todyl Support Center Submit a request How can we help? CC (optional) Add emails…" at bounding box center [784, 345] width 1568 height 1234
click at [344, 559] on input "Impacted Tenant Name(s) (optional)" at bounding box center [573, 555] width 537 height 31
type input "K"
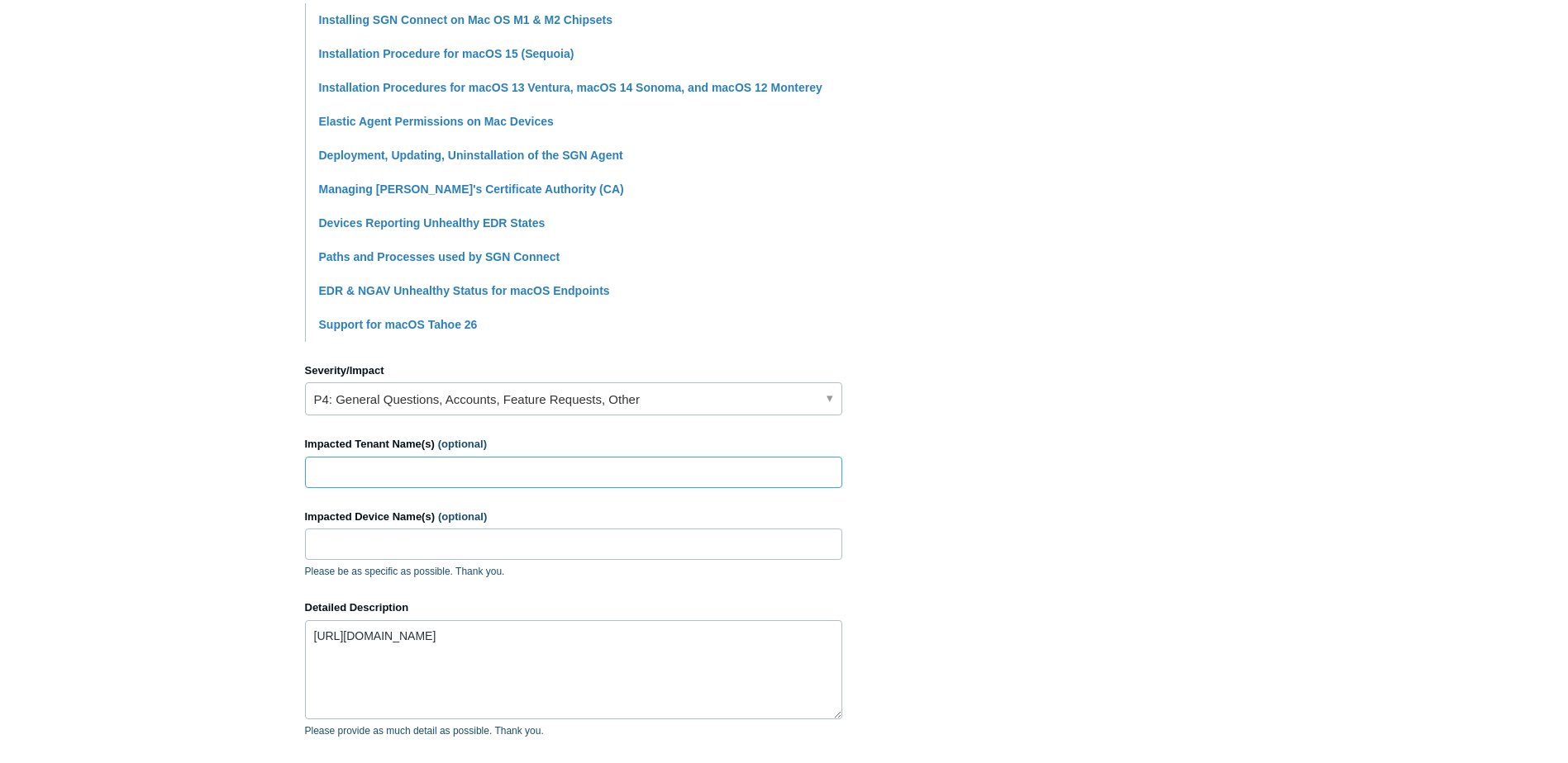
scroll to position [578, 0]
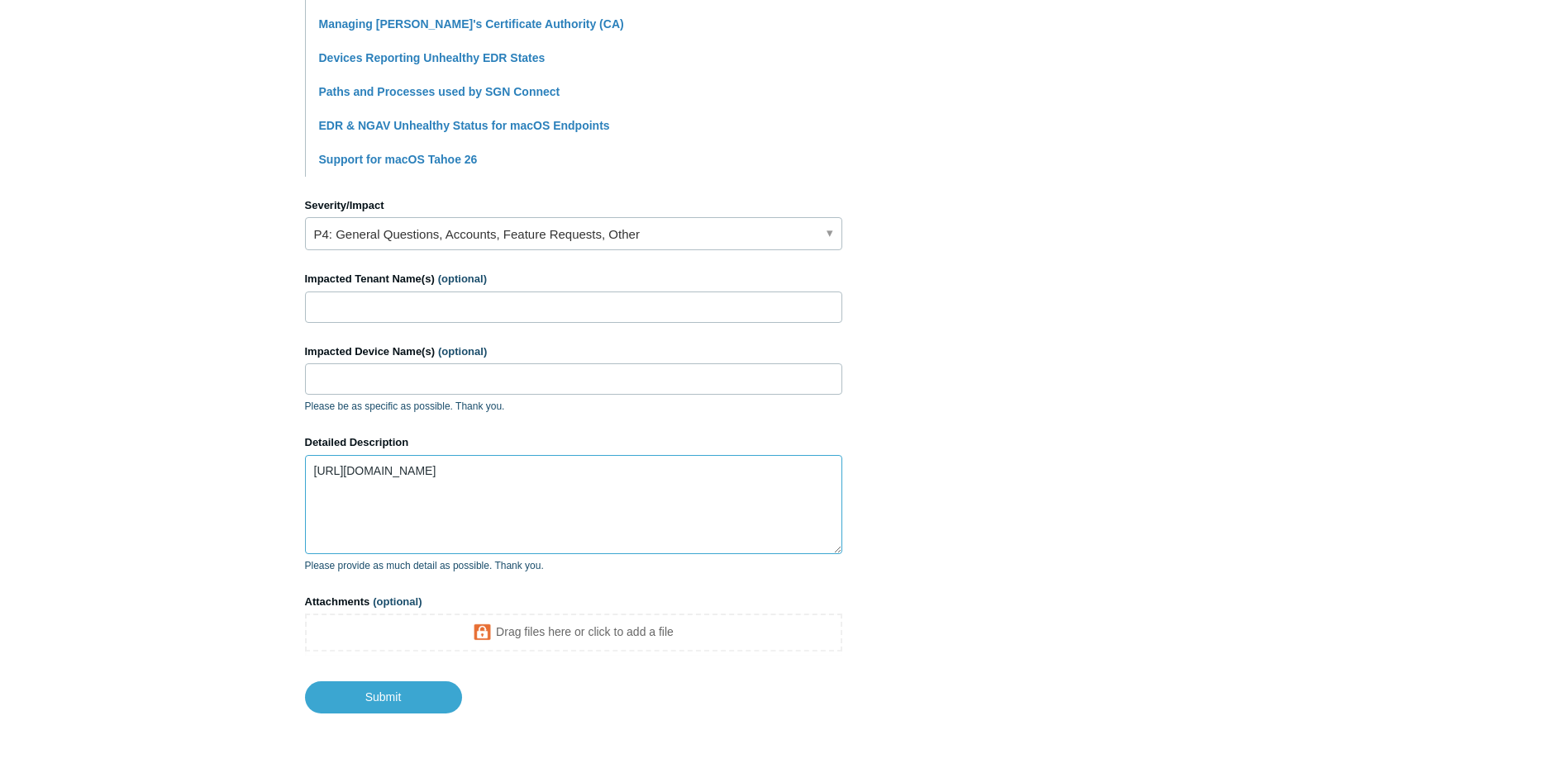
click at [398, 510] on textarea "[URL][DOMAIN_NAME]" at bounding box center [573, 505] width 537 height 99
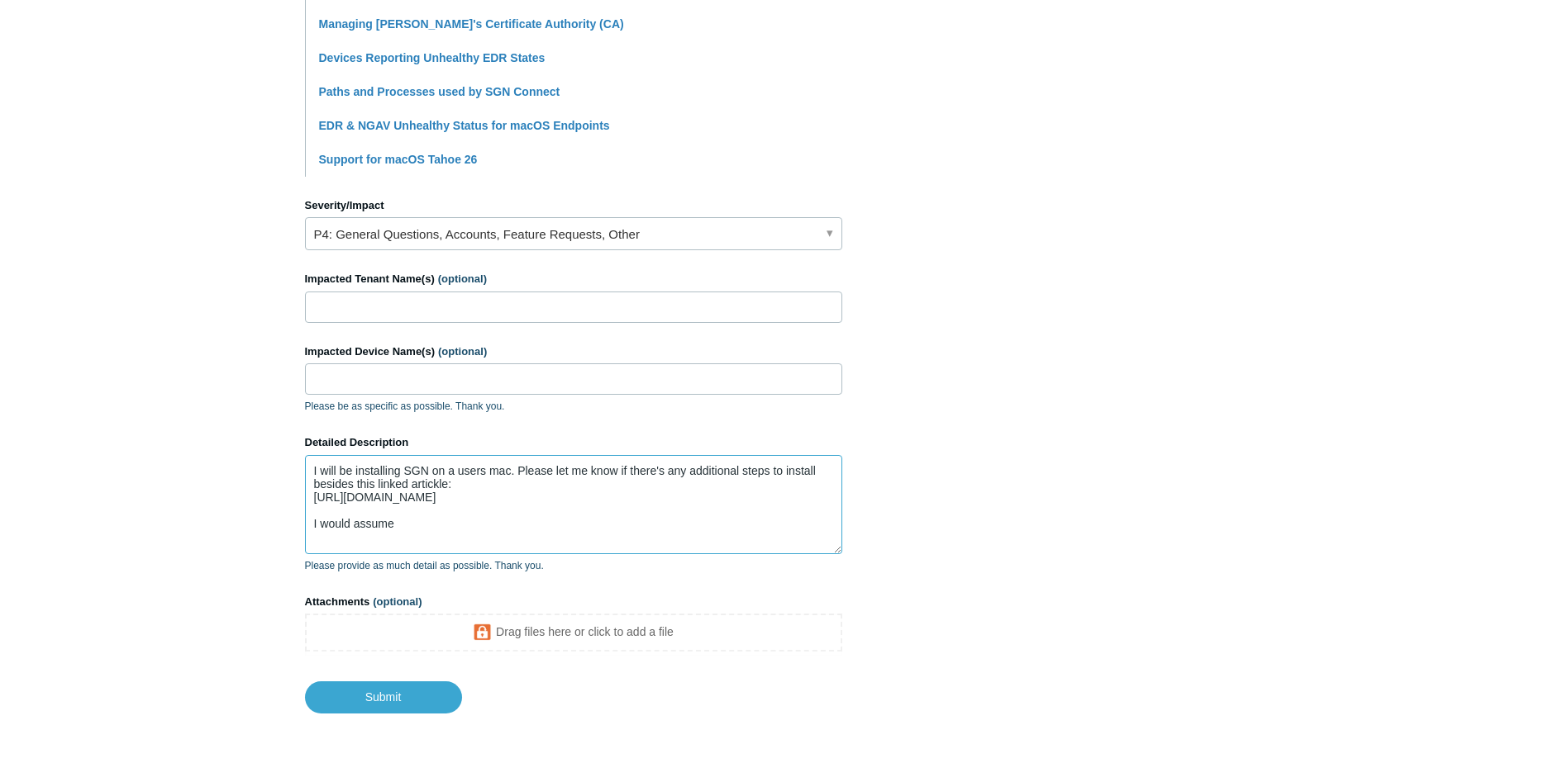
click at [432, 506] on textarea "I will be installing SGN on a users mac. Please let me know if there's any addi…" at bounding box center [573, 505] width 537 height 99
click at [368, 511] on textarea "I will be installing SGN on a users mac. Please let me know if there's any addi…" at bounding box center [573, 505] width 537 height 99
drag, startPoint x: 368, startPoint y: 516, endPoint x: 304, endPoint y: 499, distance: 66.2
click at [305, 499] on textarea "I will be installing SGN on a users mac. Please let me know if there's any addi…" at bounding box center [573, 505] width 537 height 99
click at [447, 533] on textarea "I will be installing SGN on a users mac. Please let me know if there's any addi…" at bounding box center [573, 505] width 537 height 99
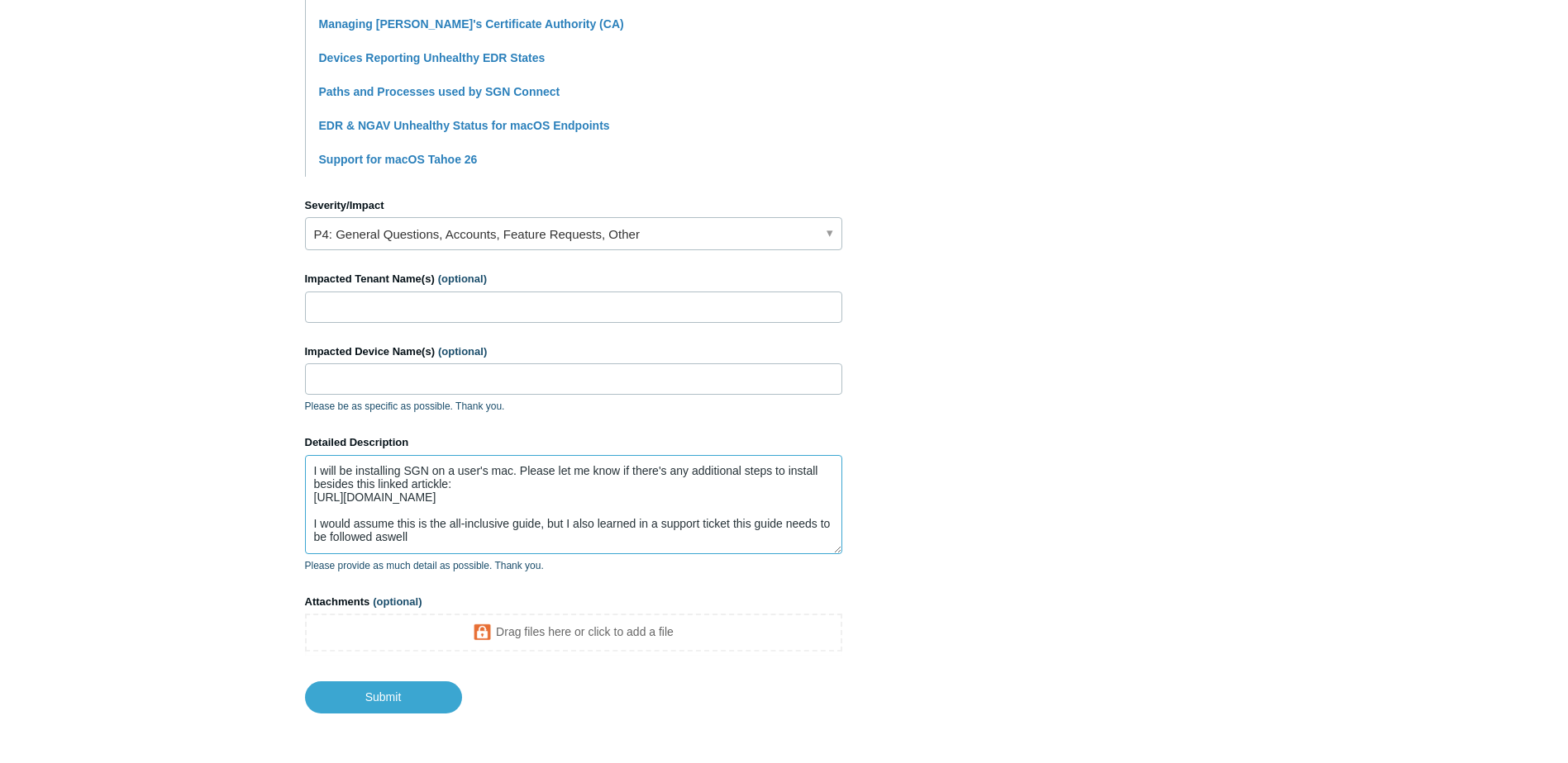
scroll to position [13, 0]
paste textarea "[URL][DOMAIN_NAME]"
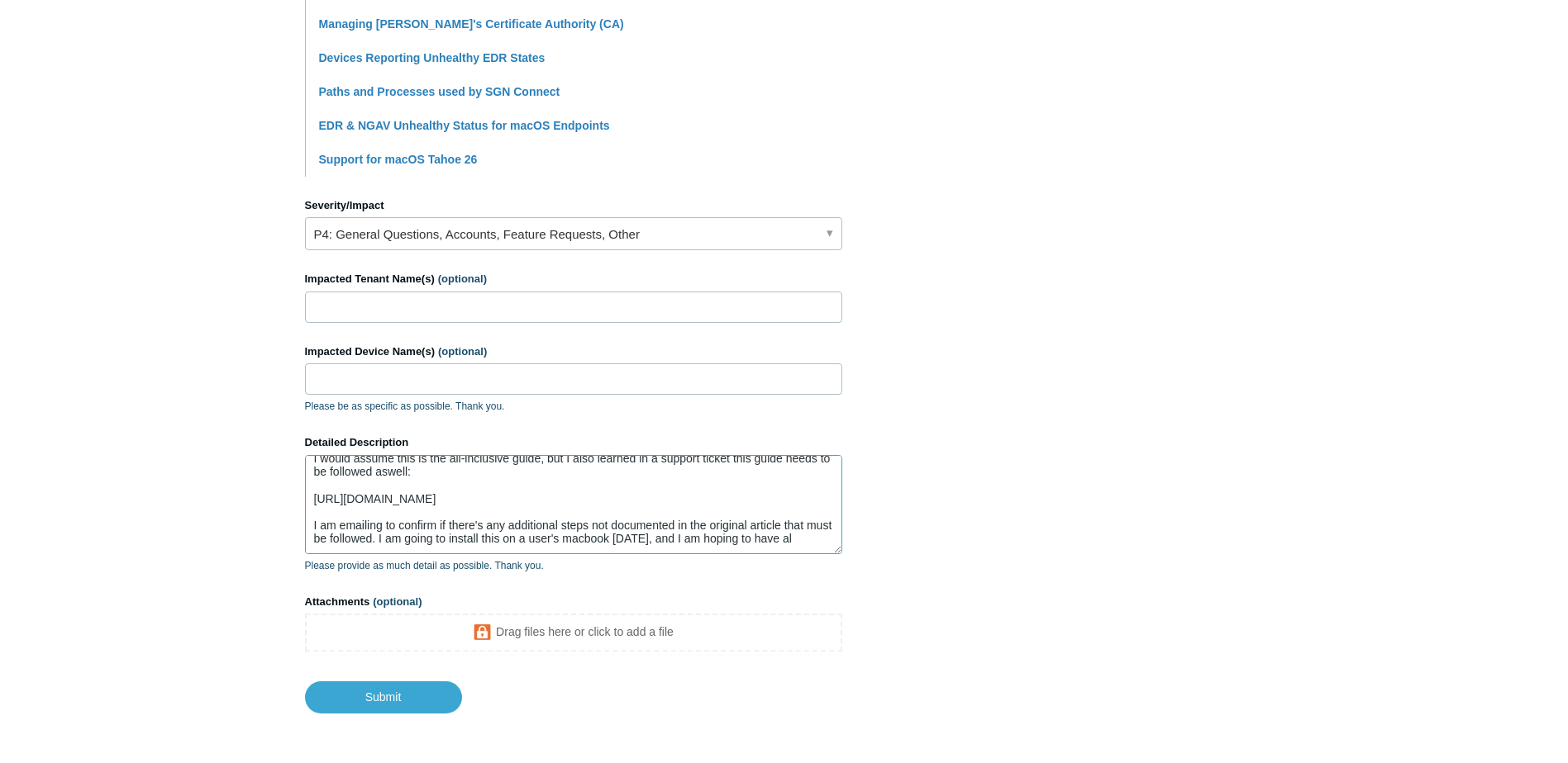
scroll to position [84, 0]
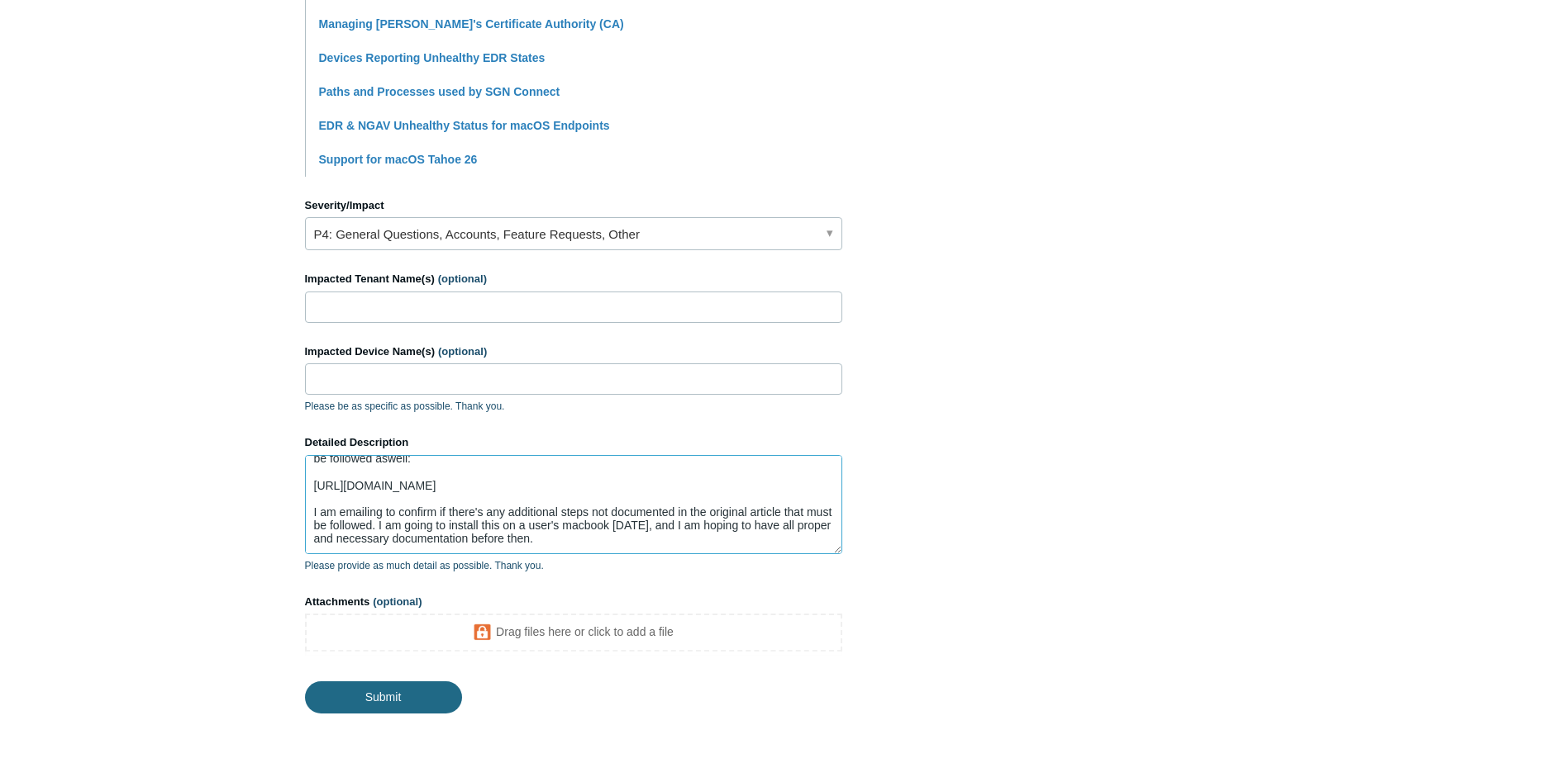
type textarea "I will be installing SGN on a user's mac. Please let me know if there's any add…"
click at [400, 704] on input "Submit" at bounding box center [384, 698] width 157 height 33
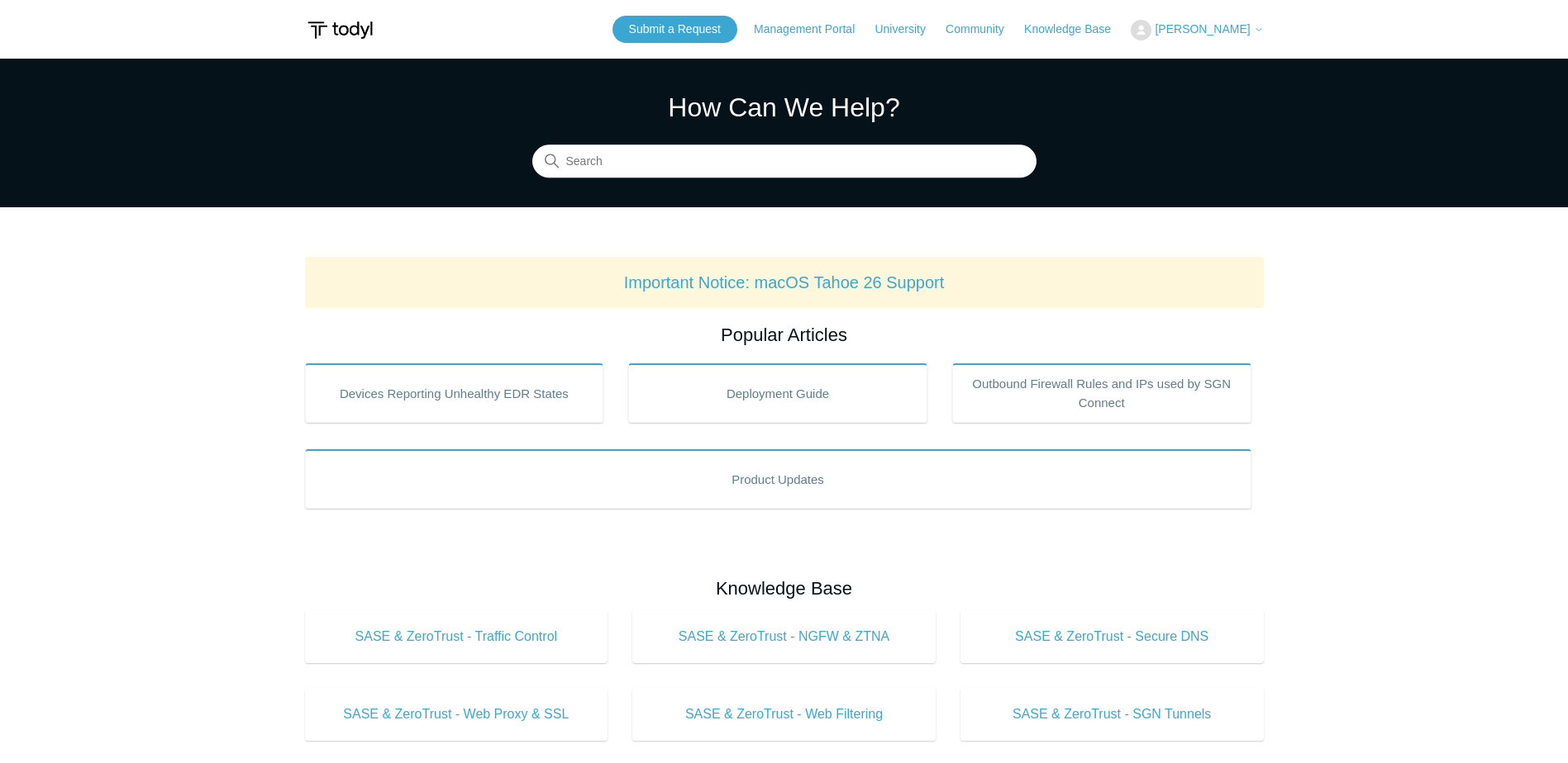
click at [1220, 32] on span "[PERSON_NAME]" at bounding box center [1202, 29] width 95 height 13
click at [1224, 71] on link "My Support Requests" at bounding box center [1212, 64] width 161 height 29
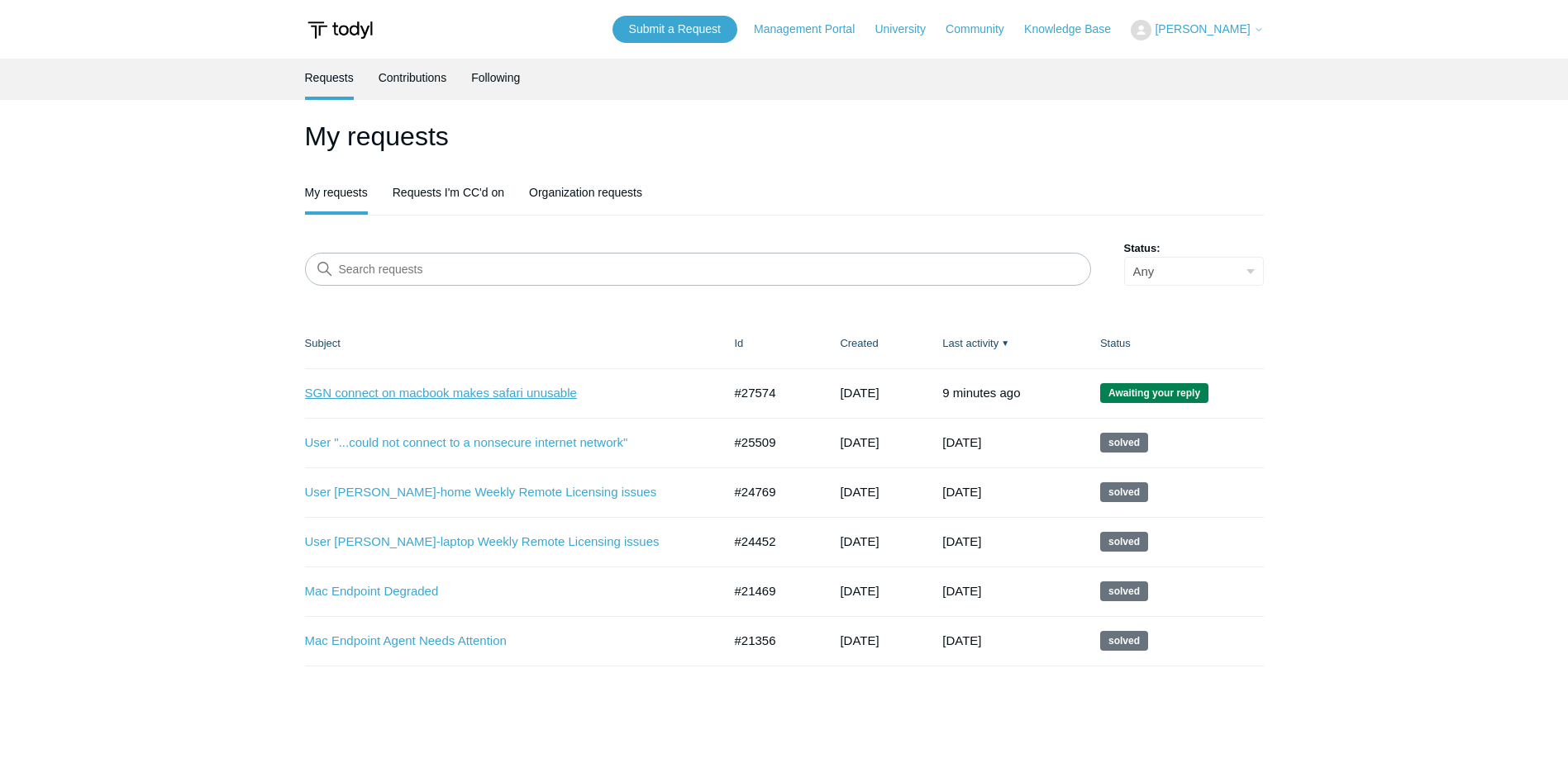
click at [494, 397] on link "SGN connect on macbook makes safari unusable" at bounding box center [501, 393] width 392 height 19
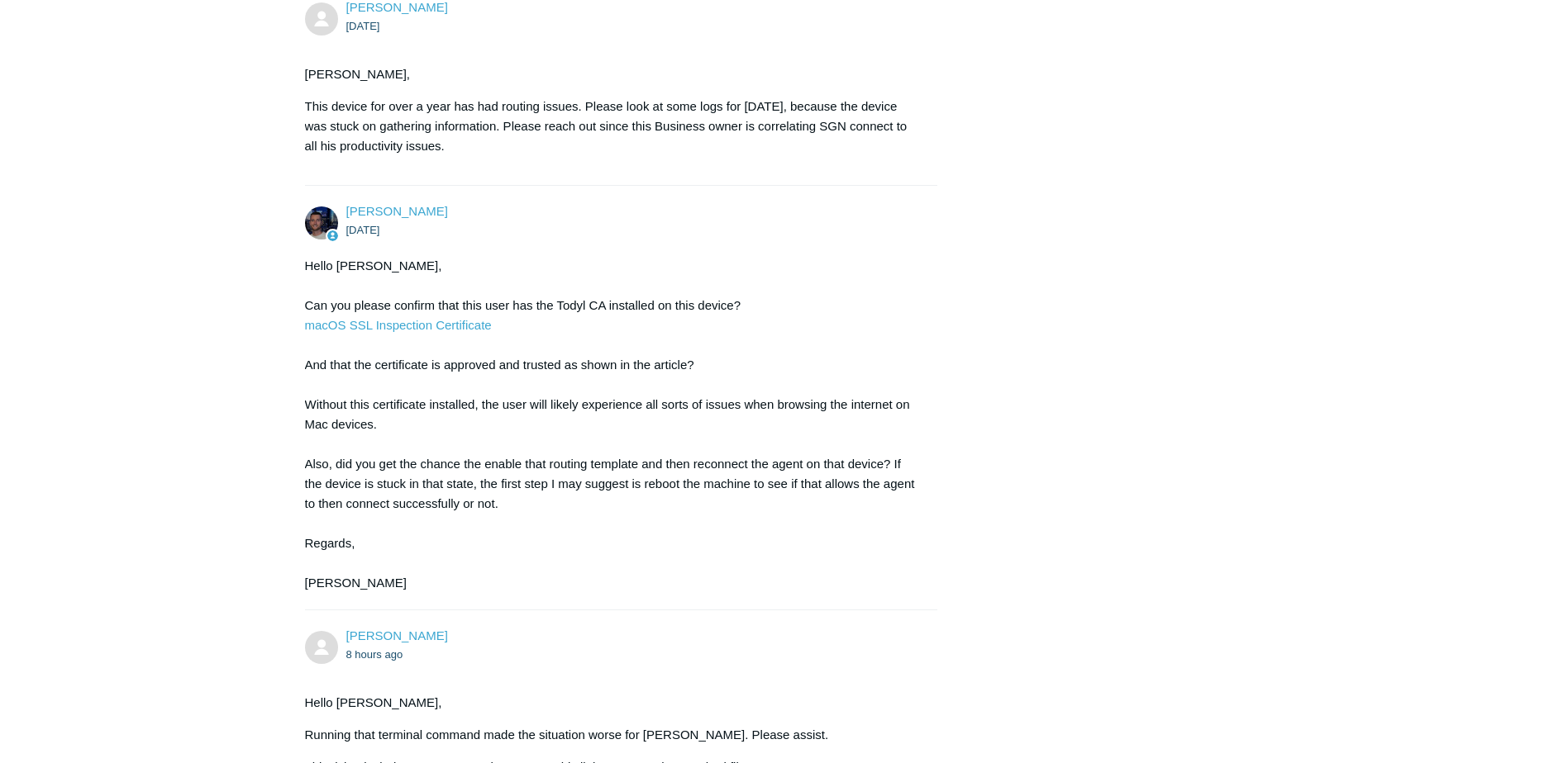
scroll to position [909, 0]
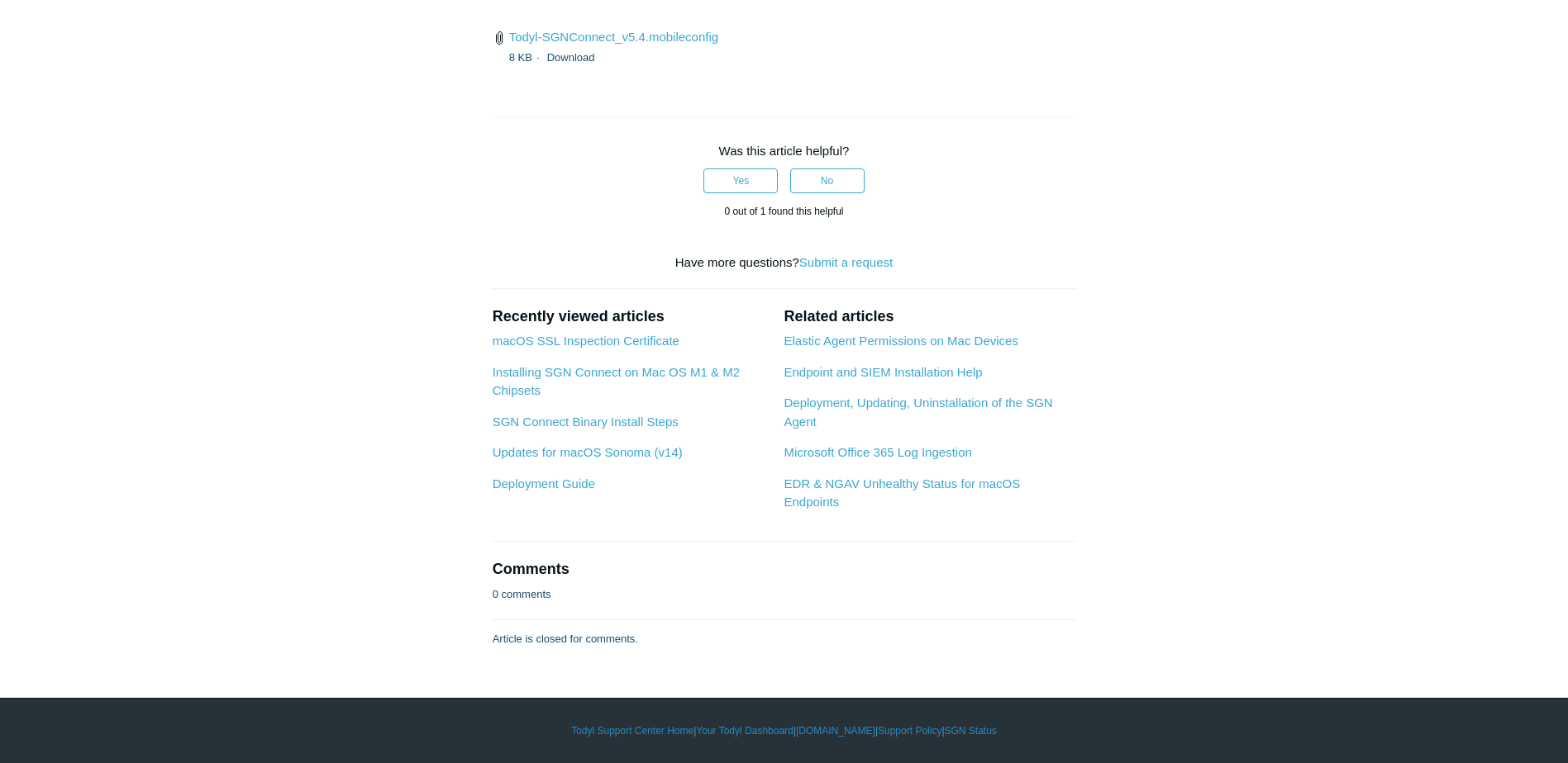
scroll to position [5618, 0]
